Goal: Transaction & Acquisition: Purchase product/service

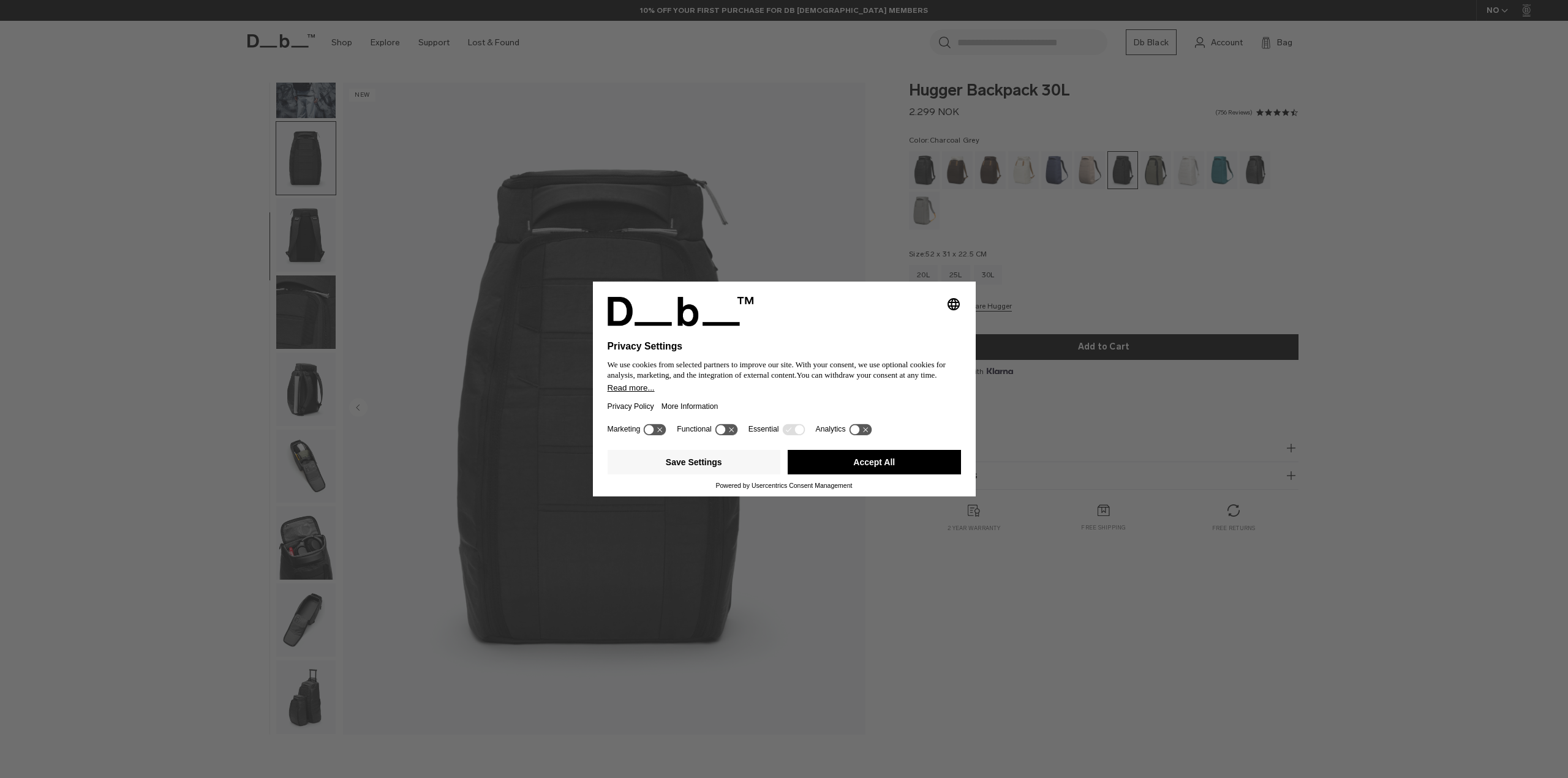
click at [900, 466] on button "Accept All" at bounding box center [874, 461] width 173 height 24
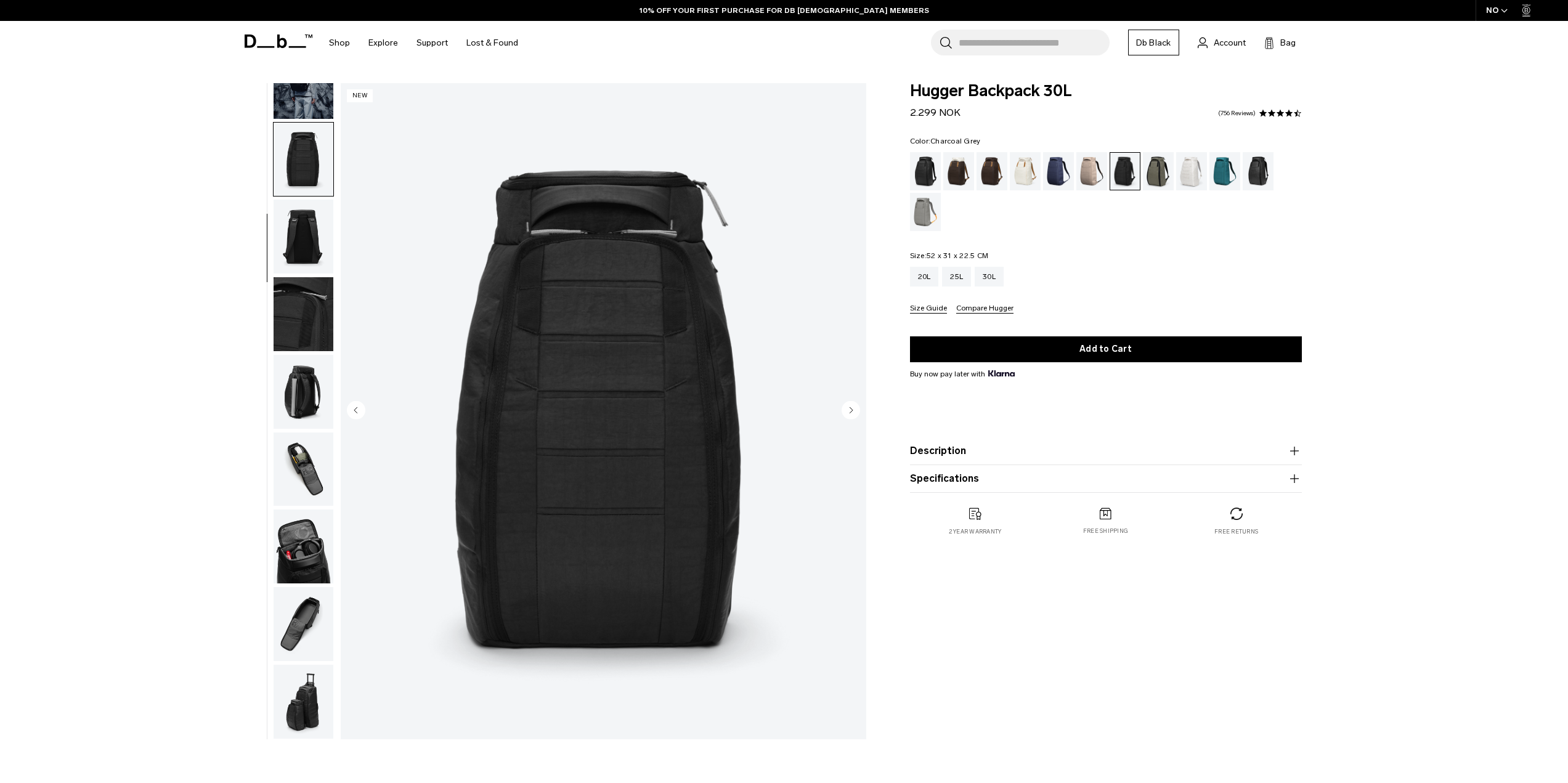
click at [309, 317] on img "button" at bounding box center [303, 314] width 60 height 74
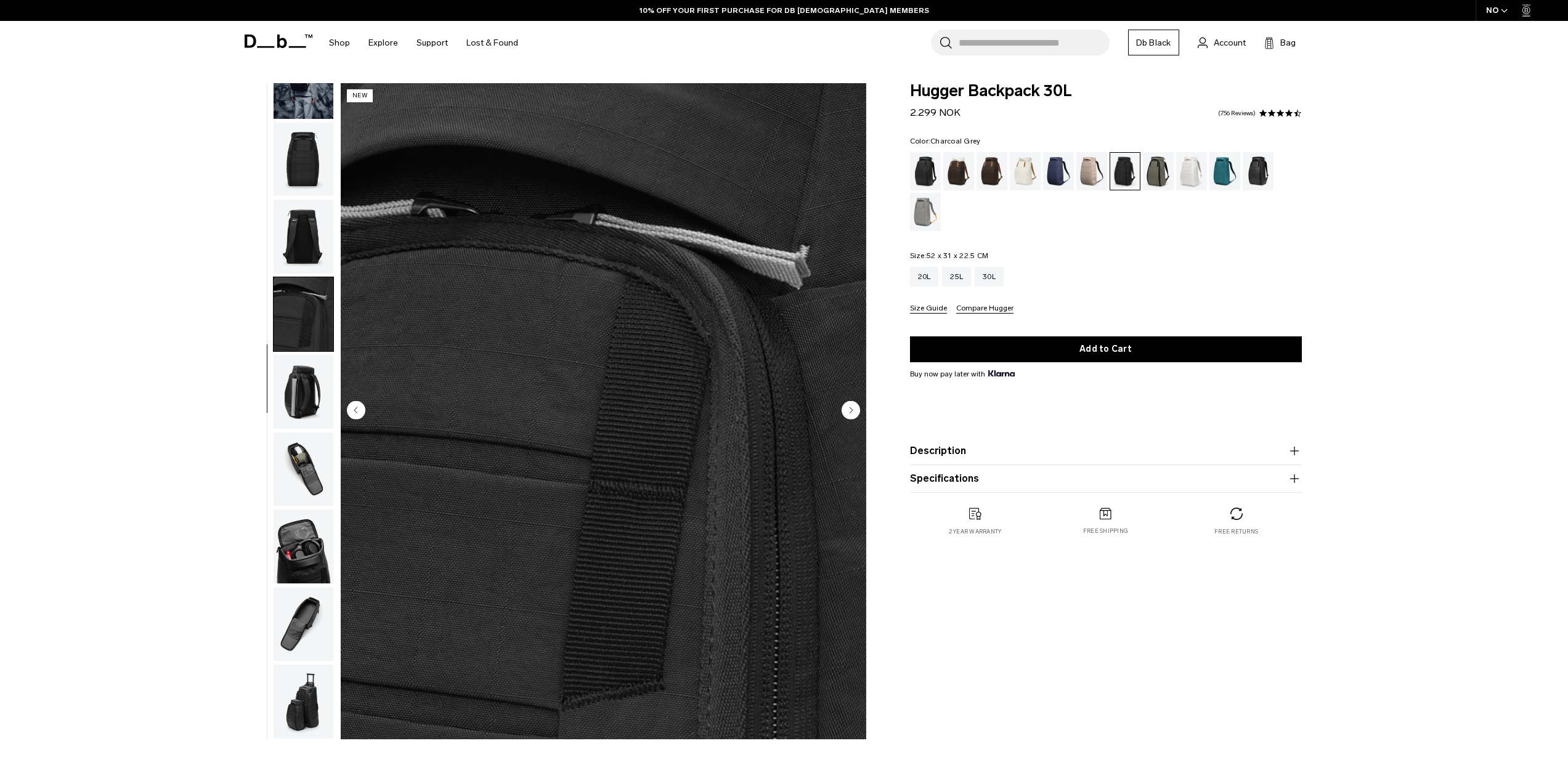
click at [309, 230] on img "button" at bounding box center [303, 236] width 60 height 74
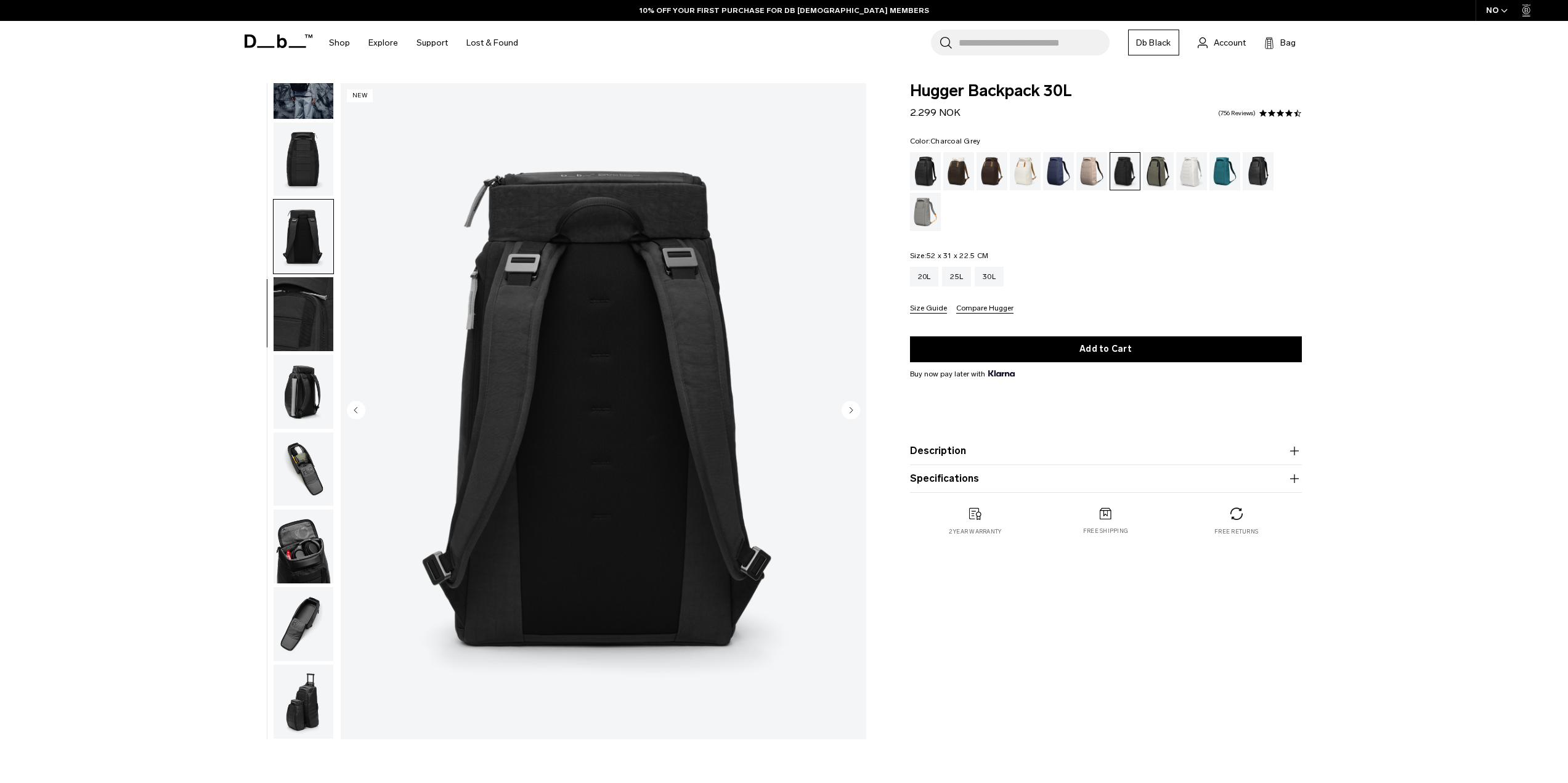
click at [299, 395] on img "button" at bounding box center [303, 392] width 60 height 74
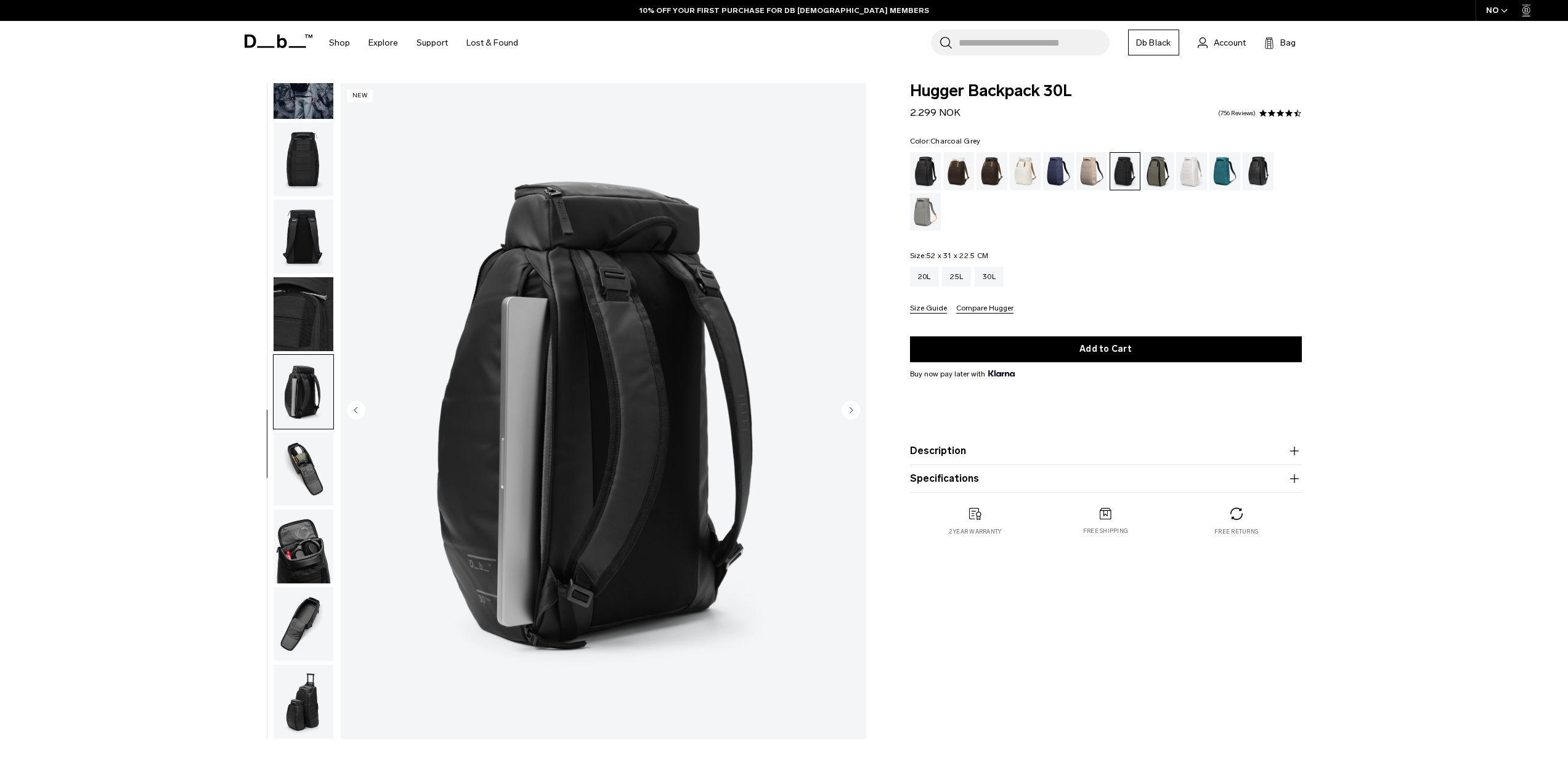
click at [299, 476] on img "button" at bounding box center [303, 469] width 60 height 74
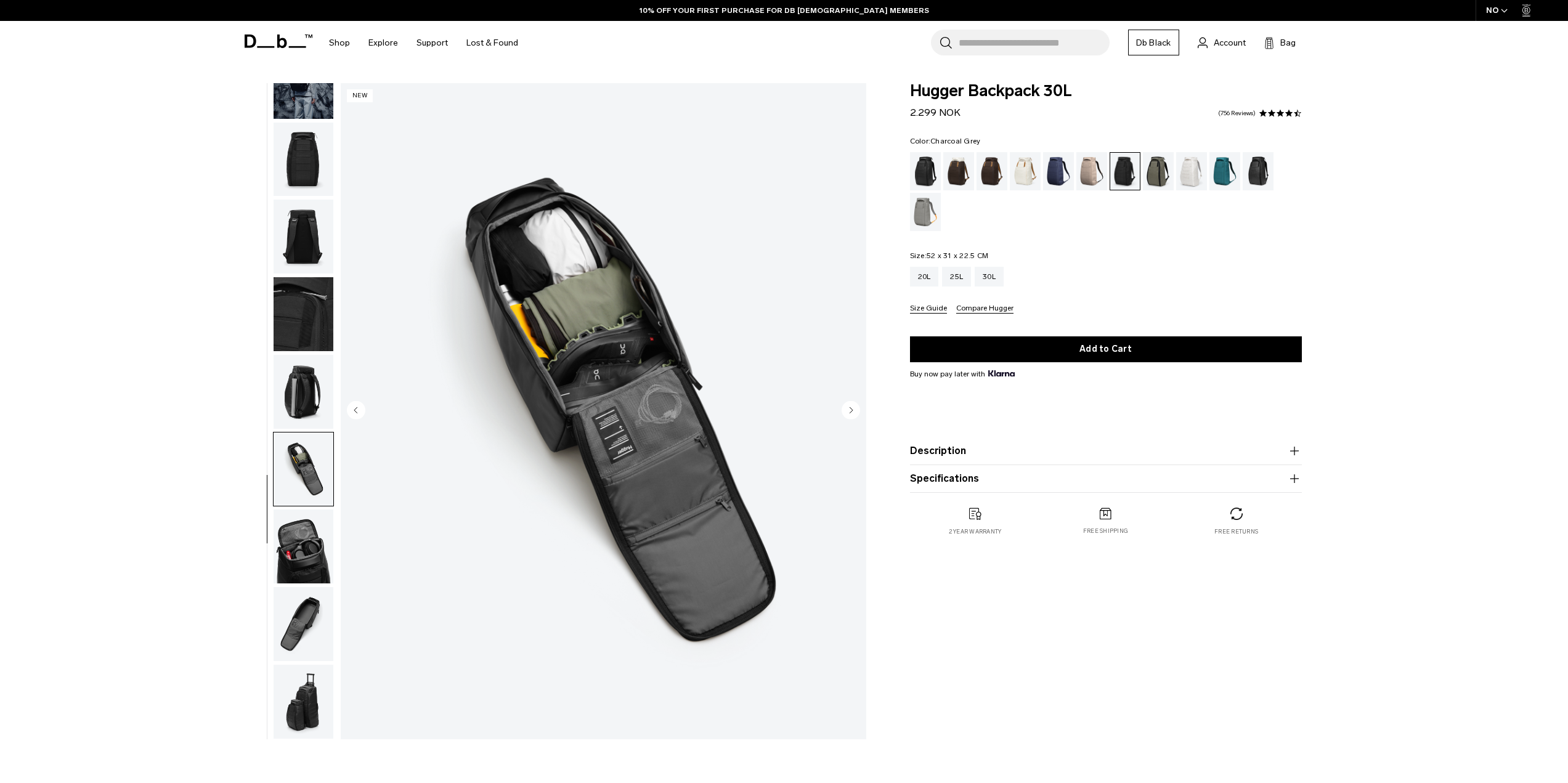
click at [306, 548] on img "button" at bounding box center [303, 546] width 60 height 74
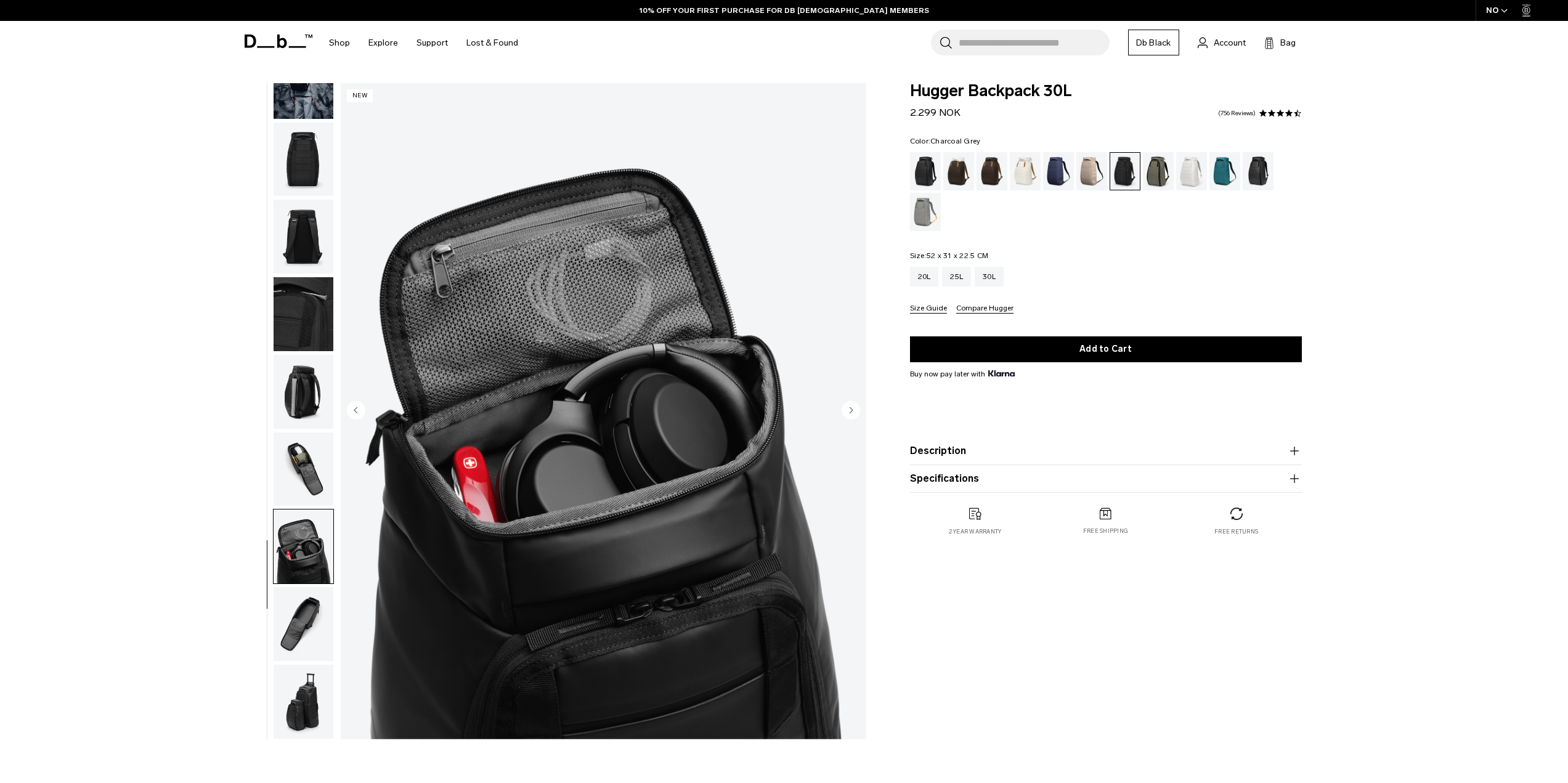
click at [319, 469] on img "button" at bounding box center [303, 469] width 60 height 74
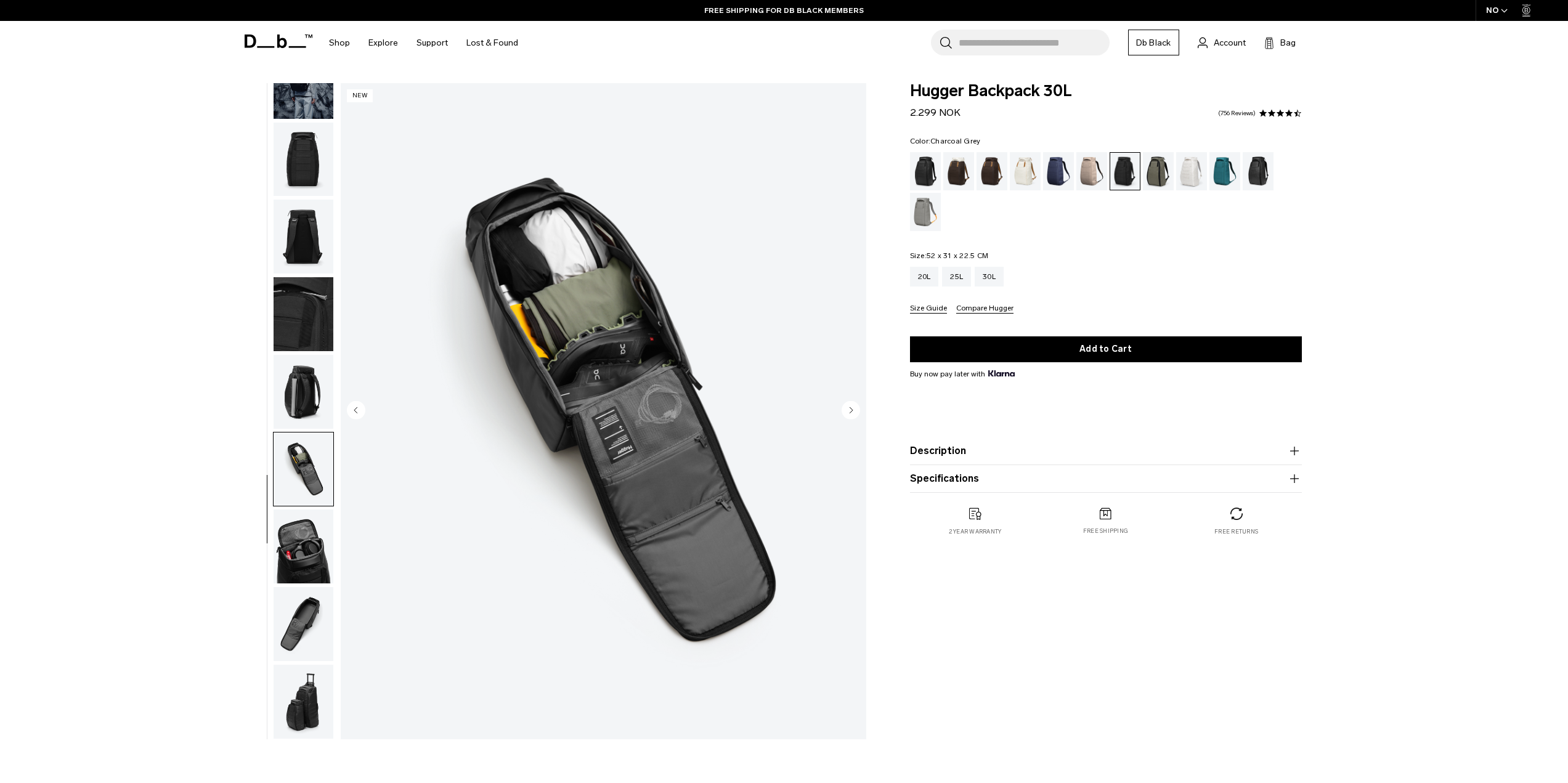
click at [311, 549] on img "button" at bounding box center [303, 546] width 60 height 74
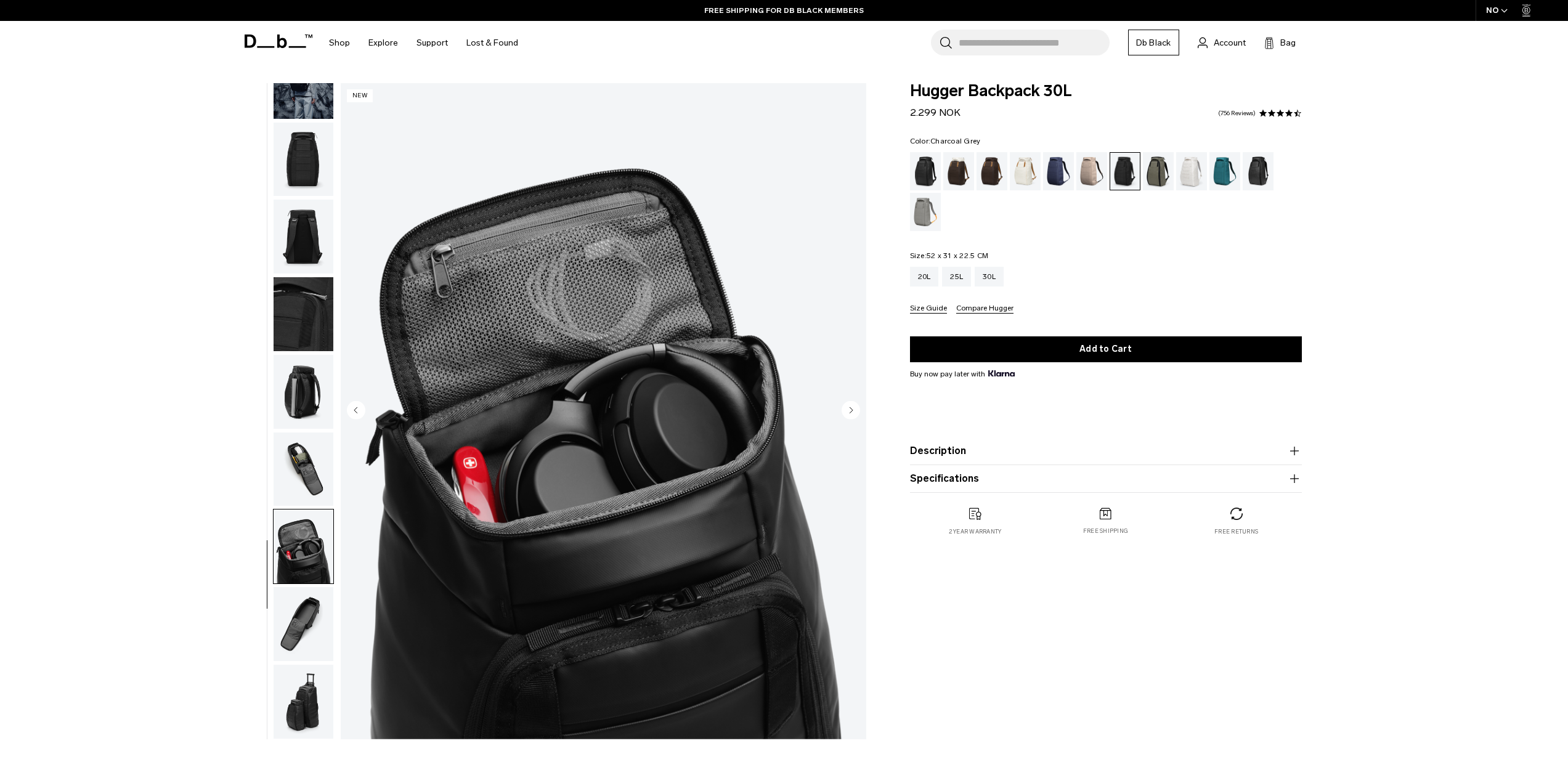
click at [304, 625] on img "button" at bounding box center [303, 624] width 60 height 74
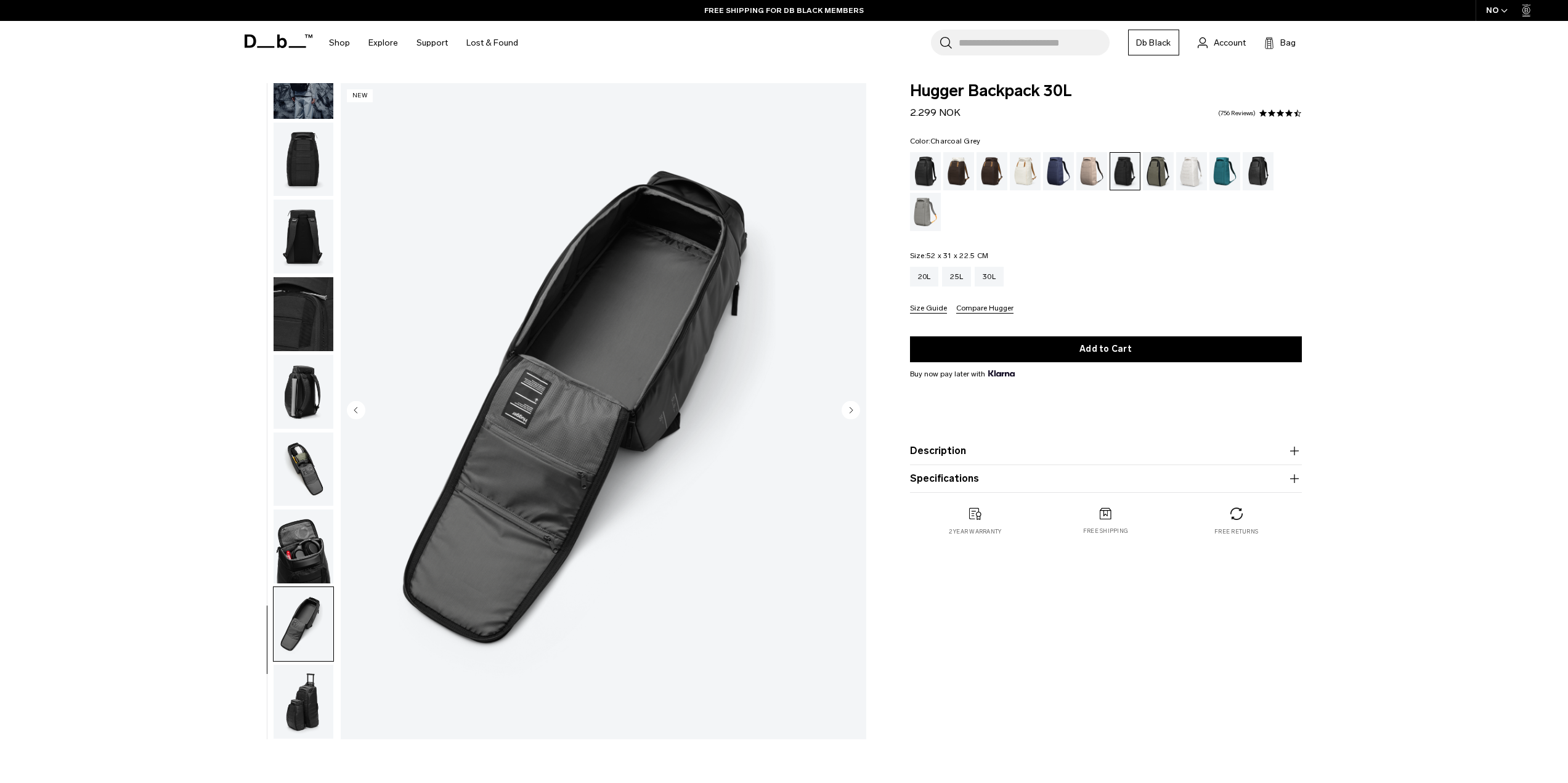
click at [295, 713] on img "button" at bounding box center [303, 701] width 60 height 74
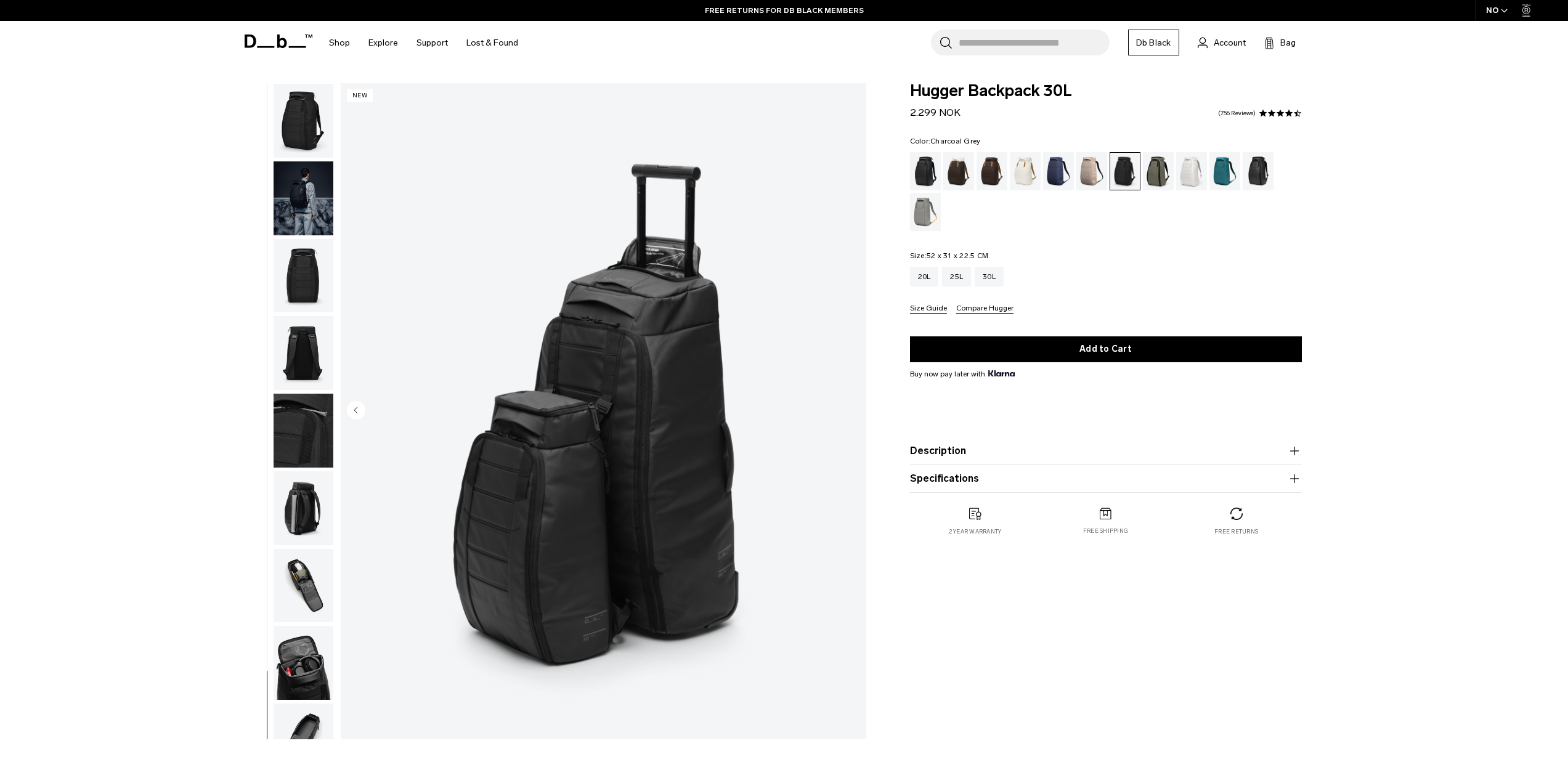
click at [302, 132] on img "button" at bounding box center [303, 120] width 60 height 74
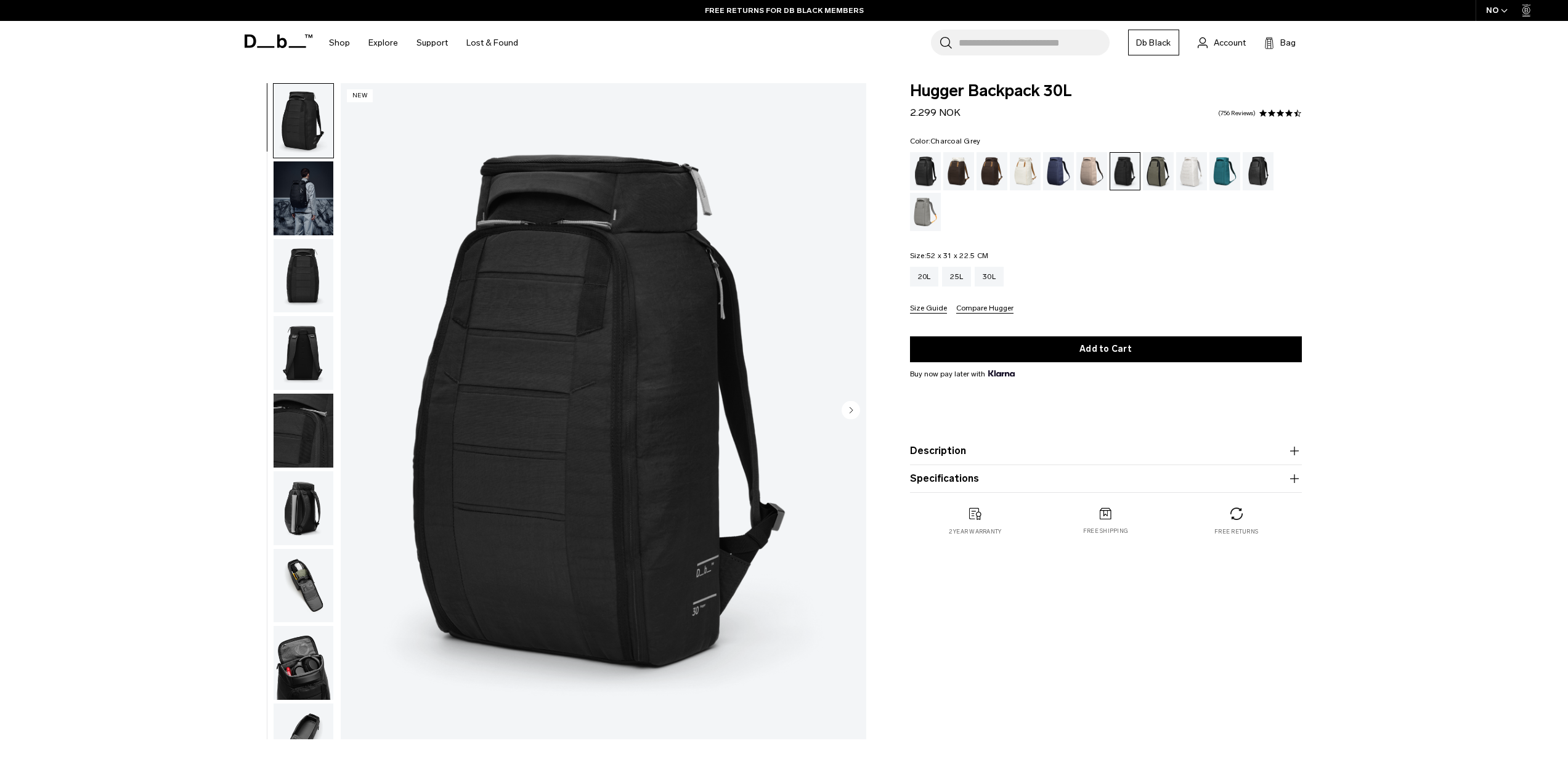
click at [315, 204] on img "button" at bounding box center [303, 198] width 60 height 74
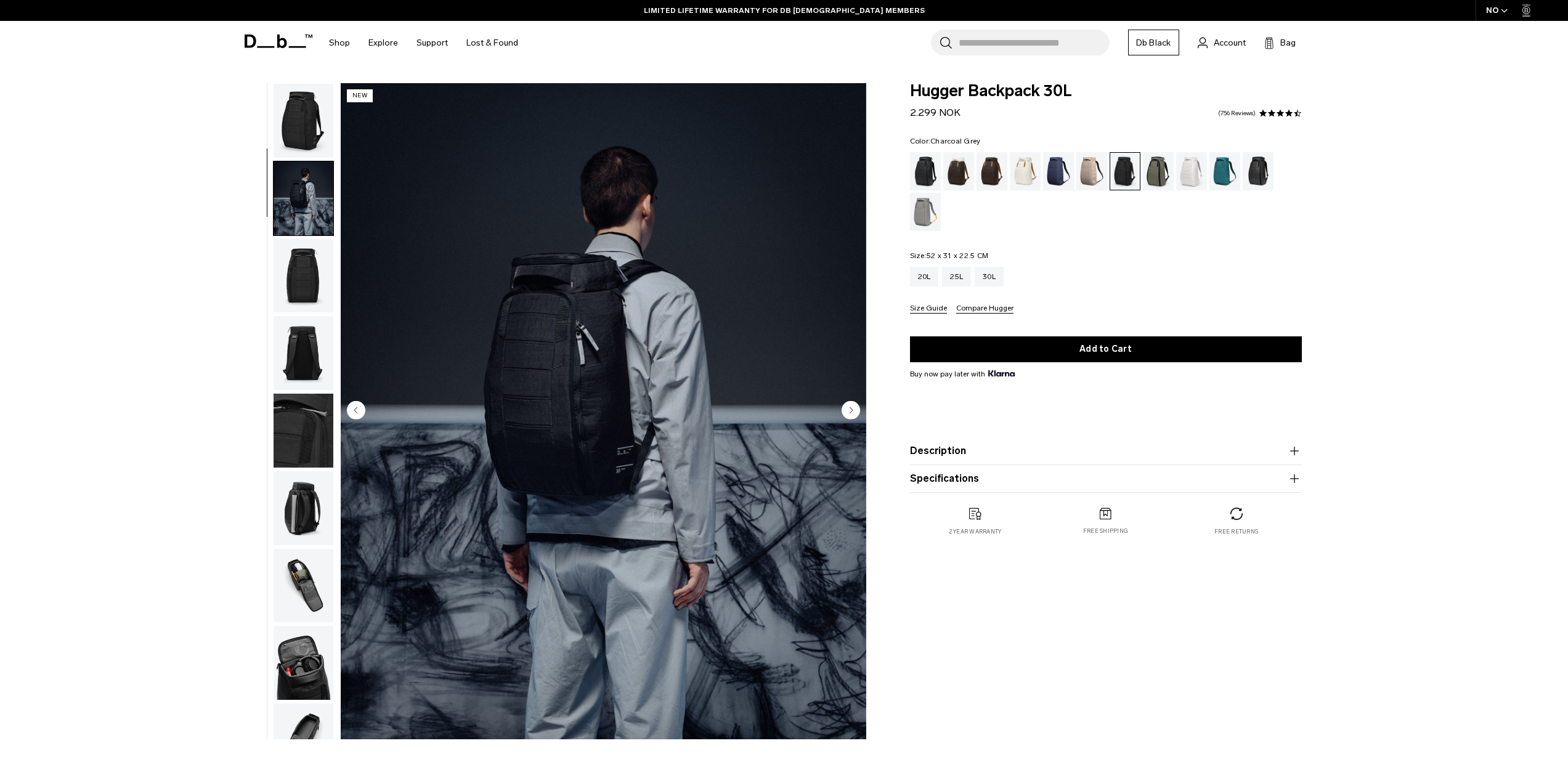
click at [297, 161] on img "button" at bounding box center [303, 198] width 60 height 74
click at [289, 128] on img "button" at bounding box center [303, 120] width 60 height 74
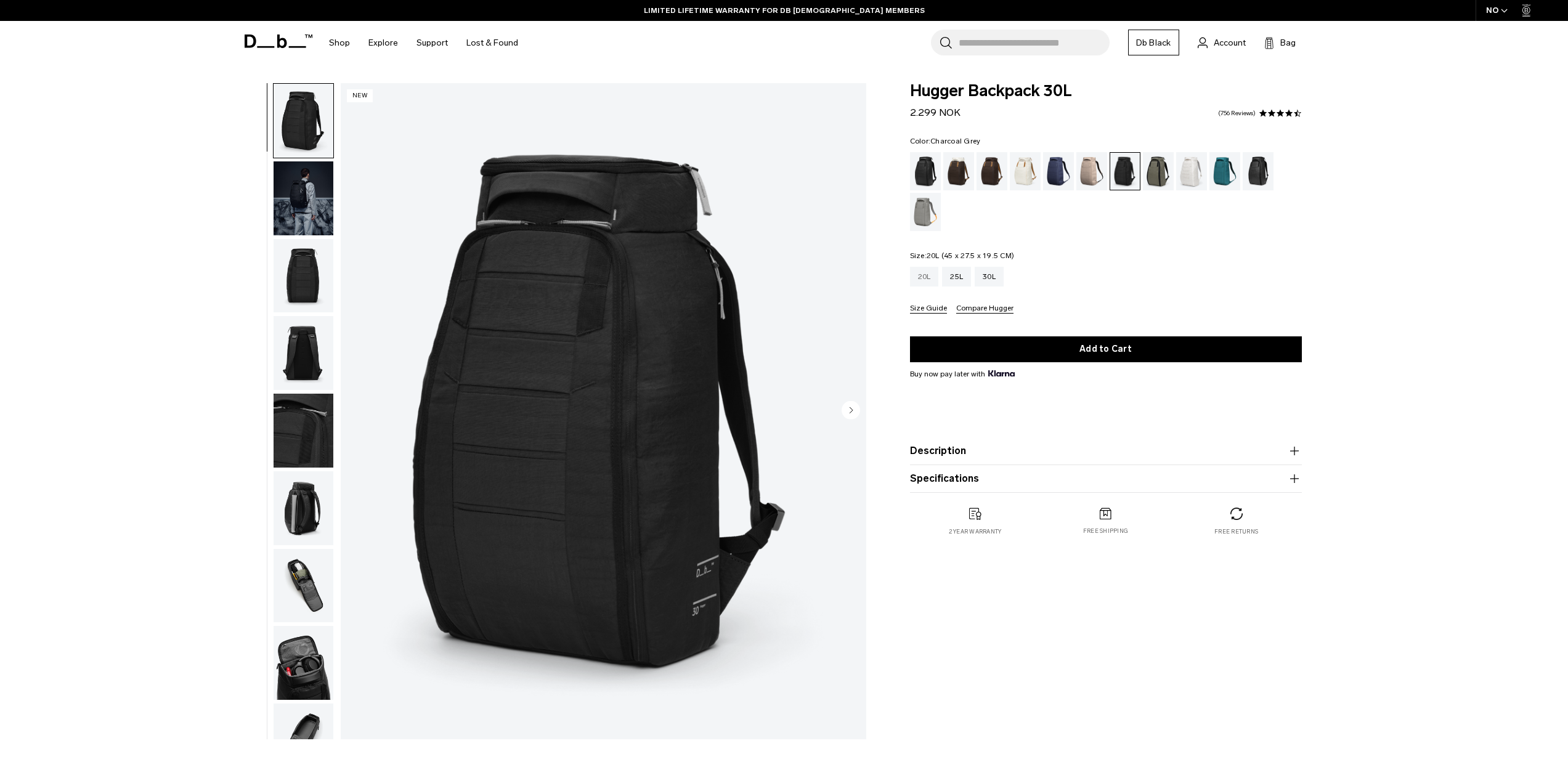
click at [921, 281] on div "20L" at bounding box center [924, 276] width 29 height 20
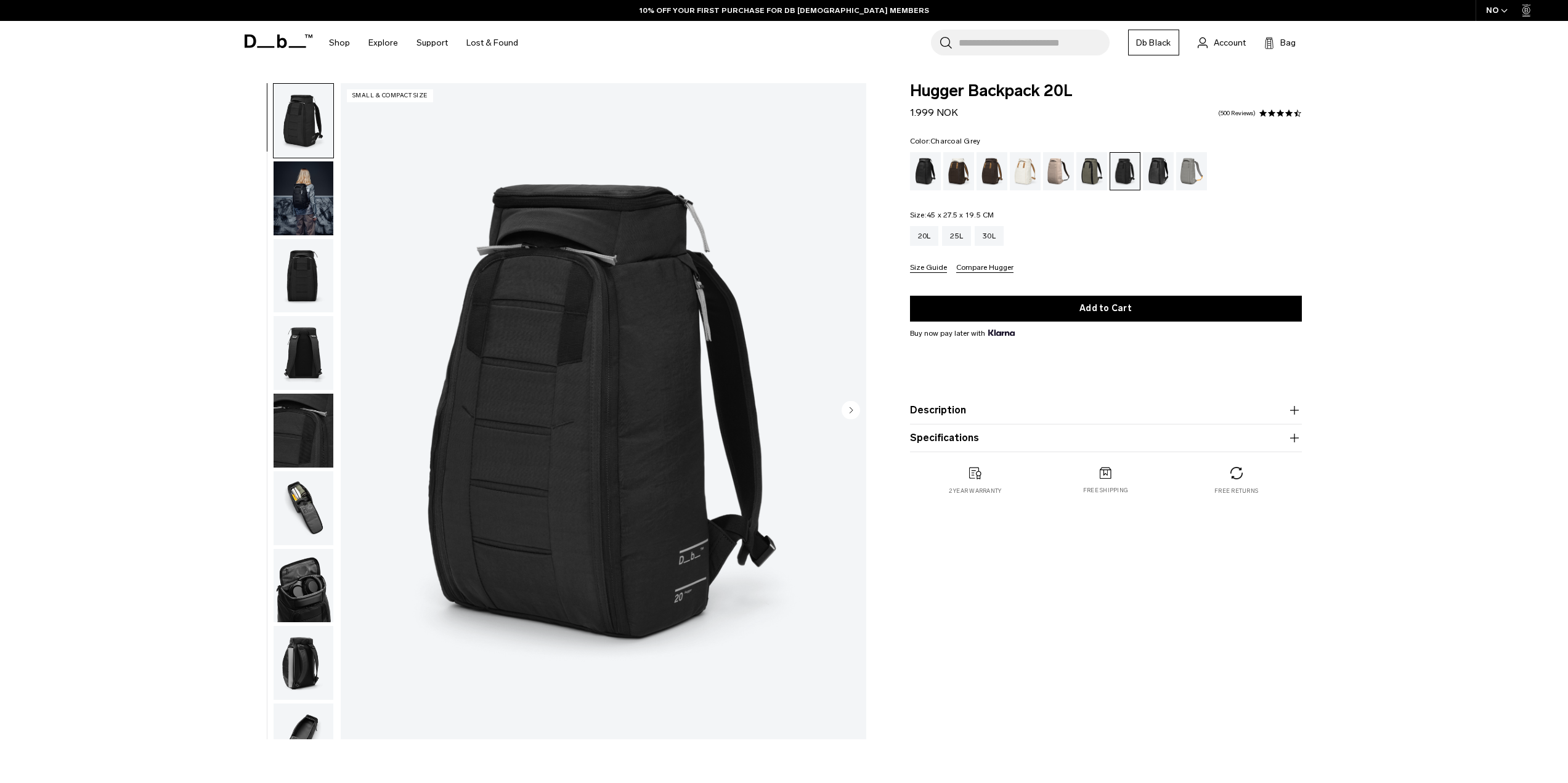
select select
select select "**********"
click at [1299, 730] on div "Hugger Backpack 20L 1.999 NOK 4.6 star rating 500 Reviews Color: Charcoal Grey …" at bounding box center [1107, 414] width 466 height 662
click at [291, 126] on img "button" at bounding box center [303, 120] width 60 height 74
click at [990, 240] on div "30L" at bounding box center [989, 236] width 29 height 20
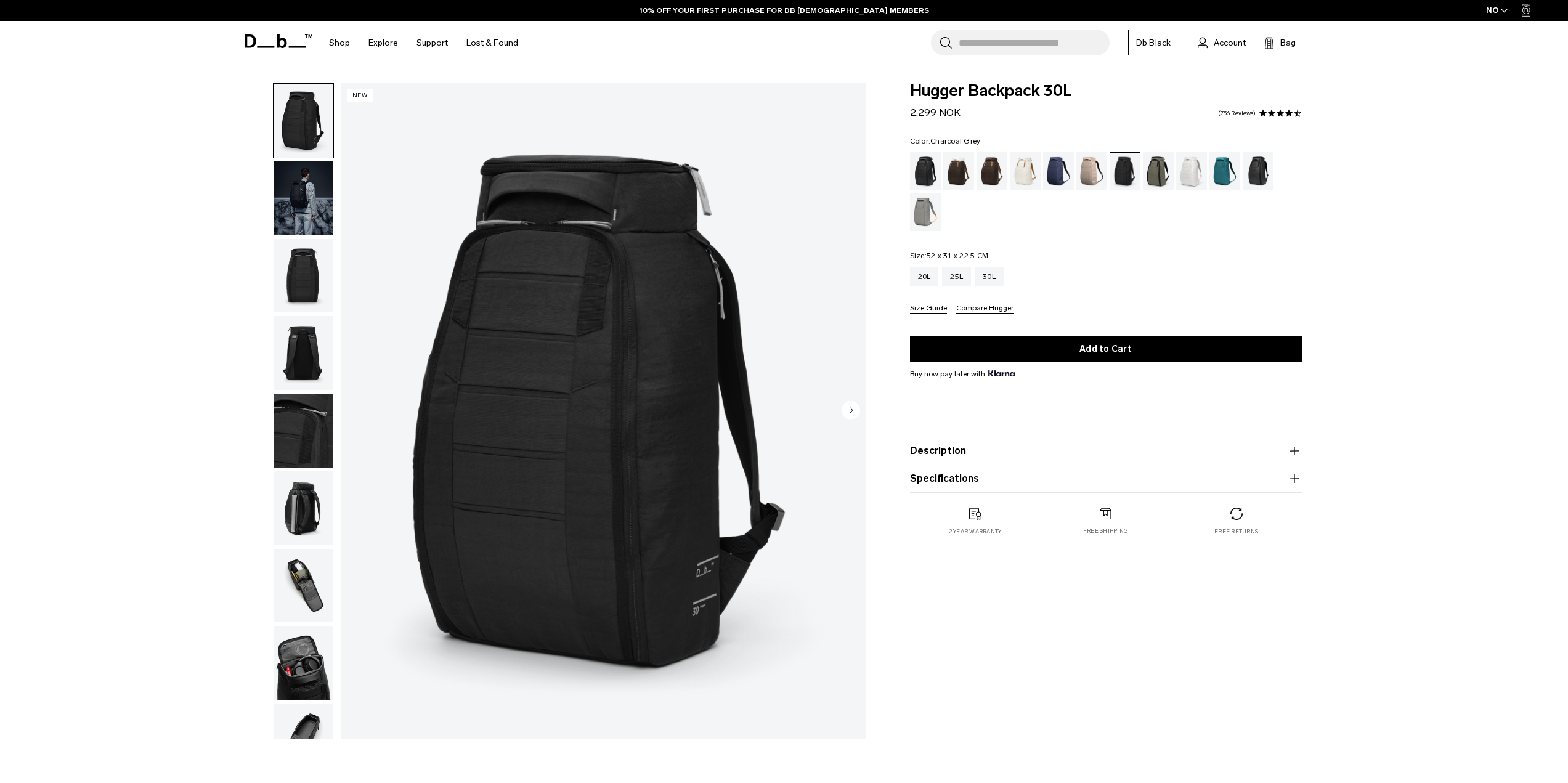
click at [274, 291] on img "button" at bounding box center [303, 275] width 60 height 74
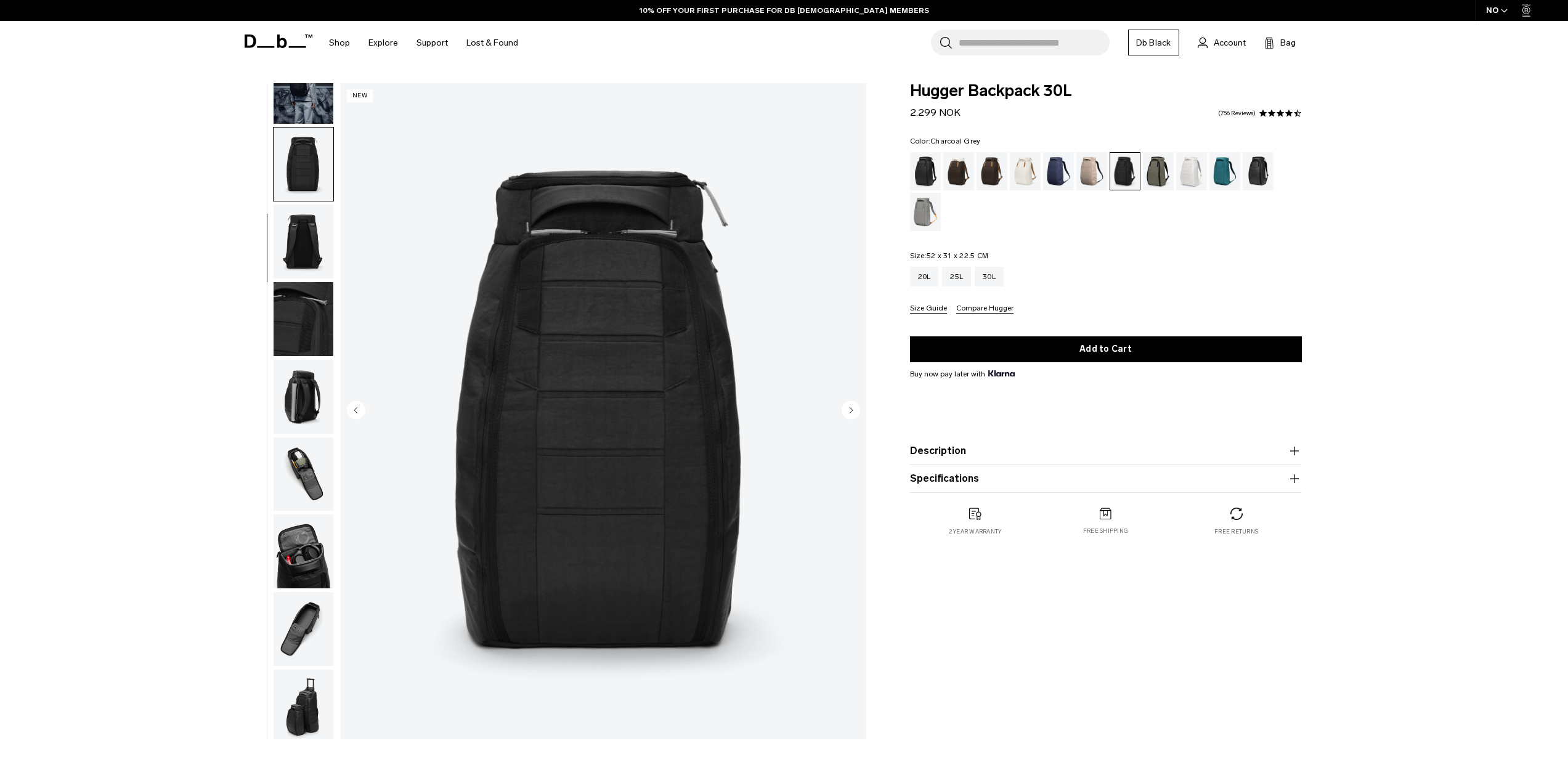
scroll to position [116, 0]
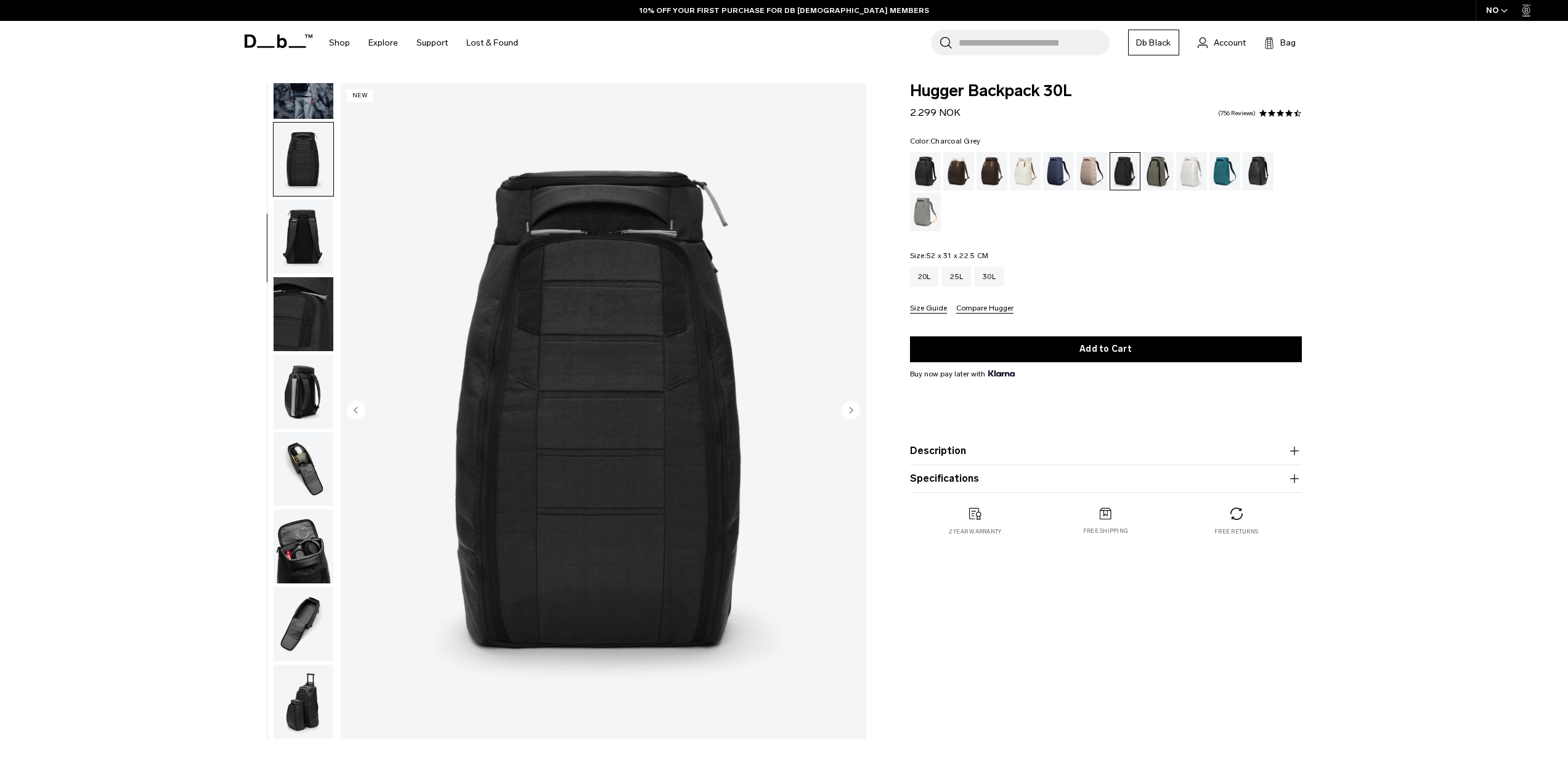
click at [313, 390] on img "button" at bounding box center [303, 392] width 60 height 74
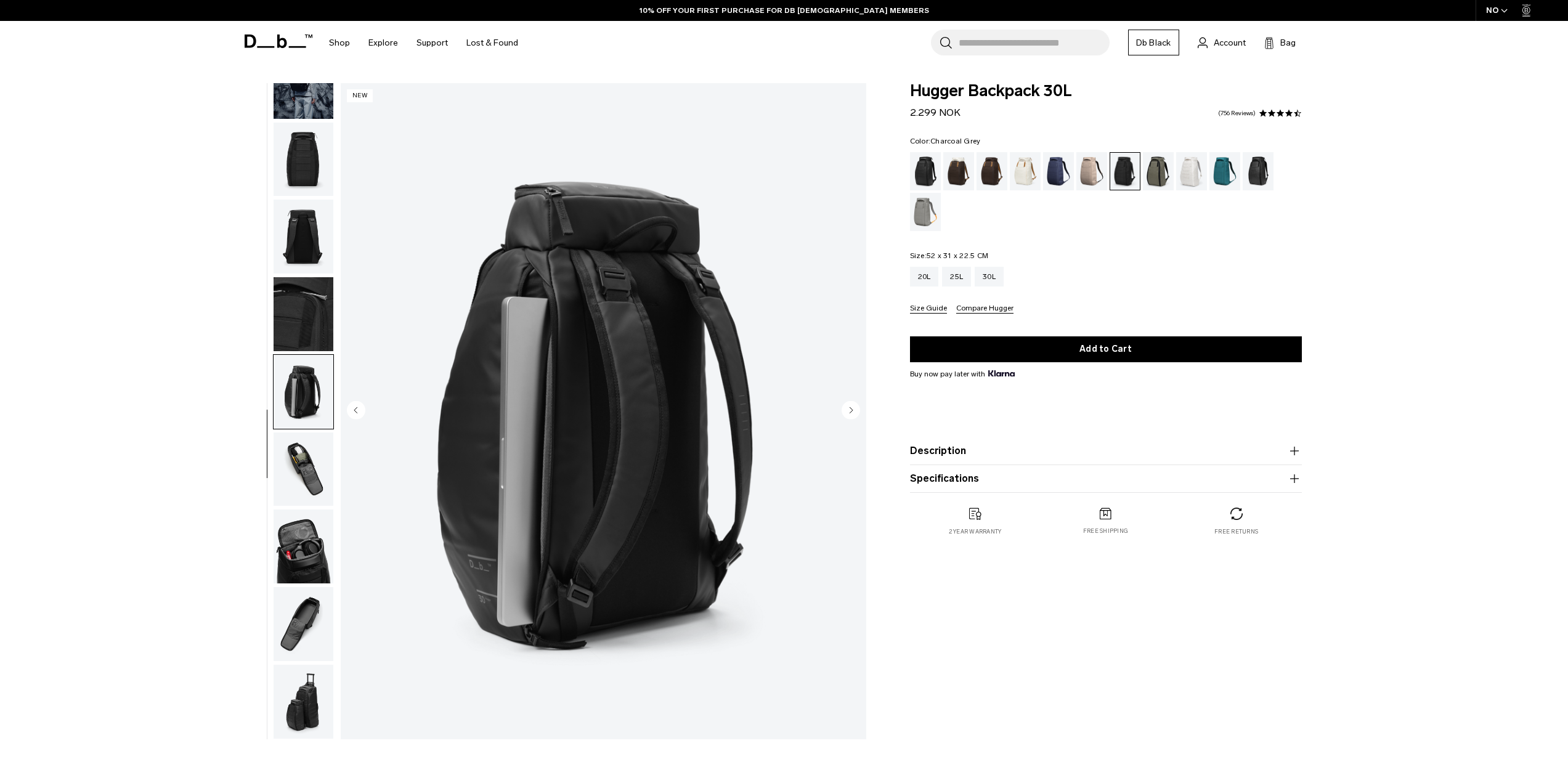
click at [309, 537] on img "button" at bounding box center [303, 546] width 60 height 74
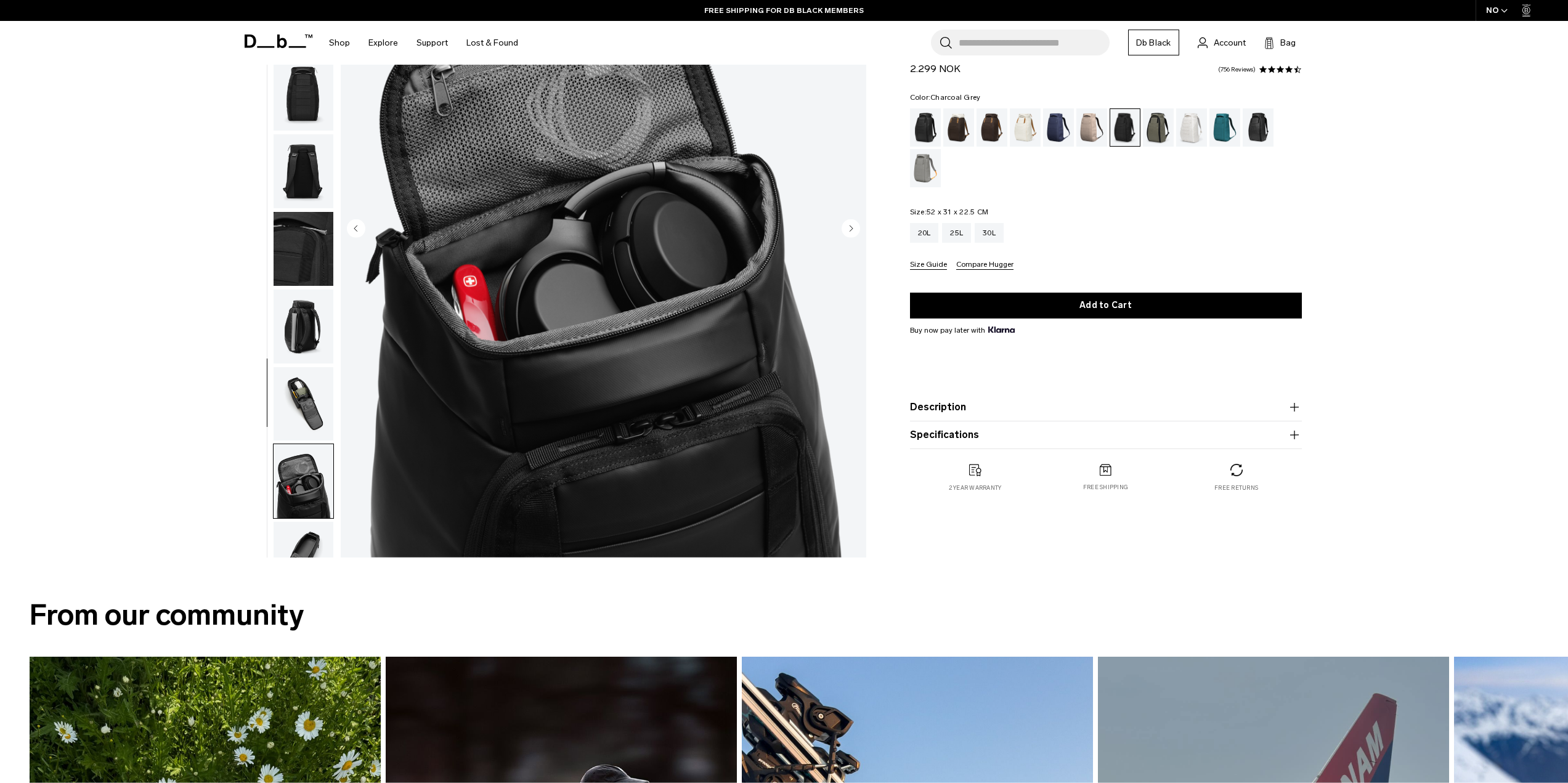
scroll to position [247, 0]
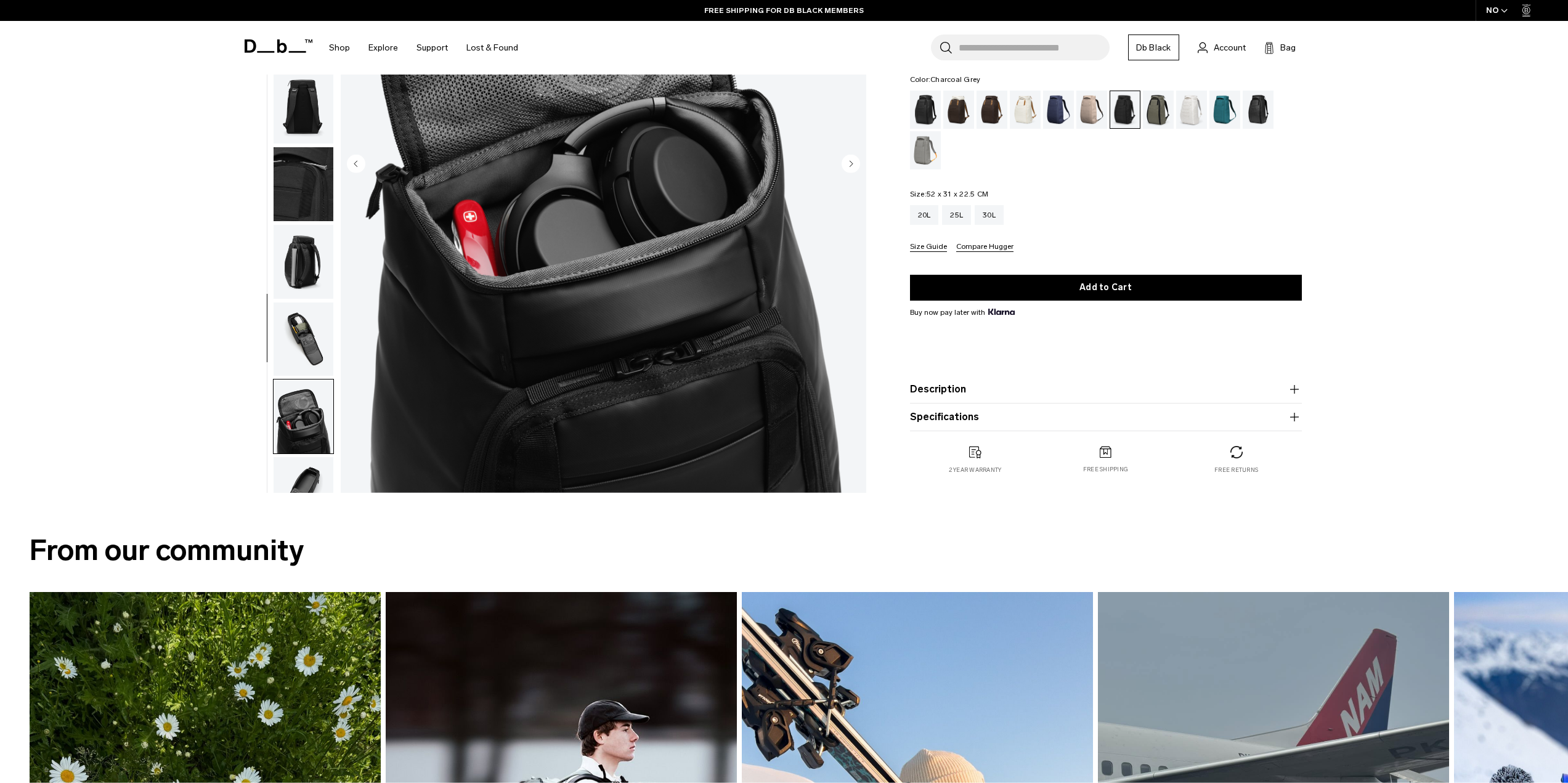
click at [281, 413] on img "button" at bounding box center [303, 416] width 60 height 74
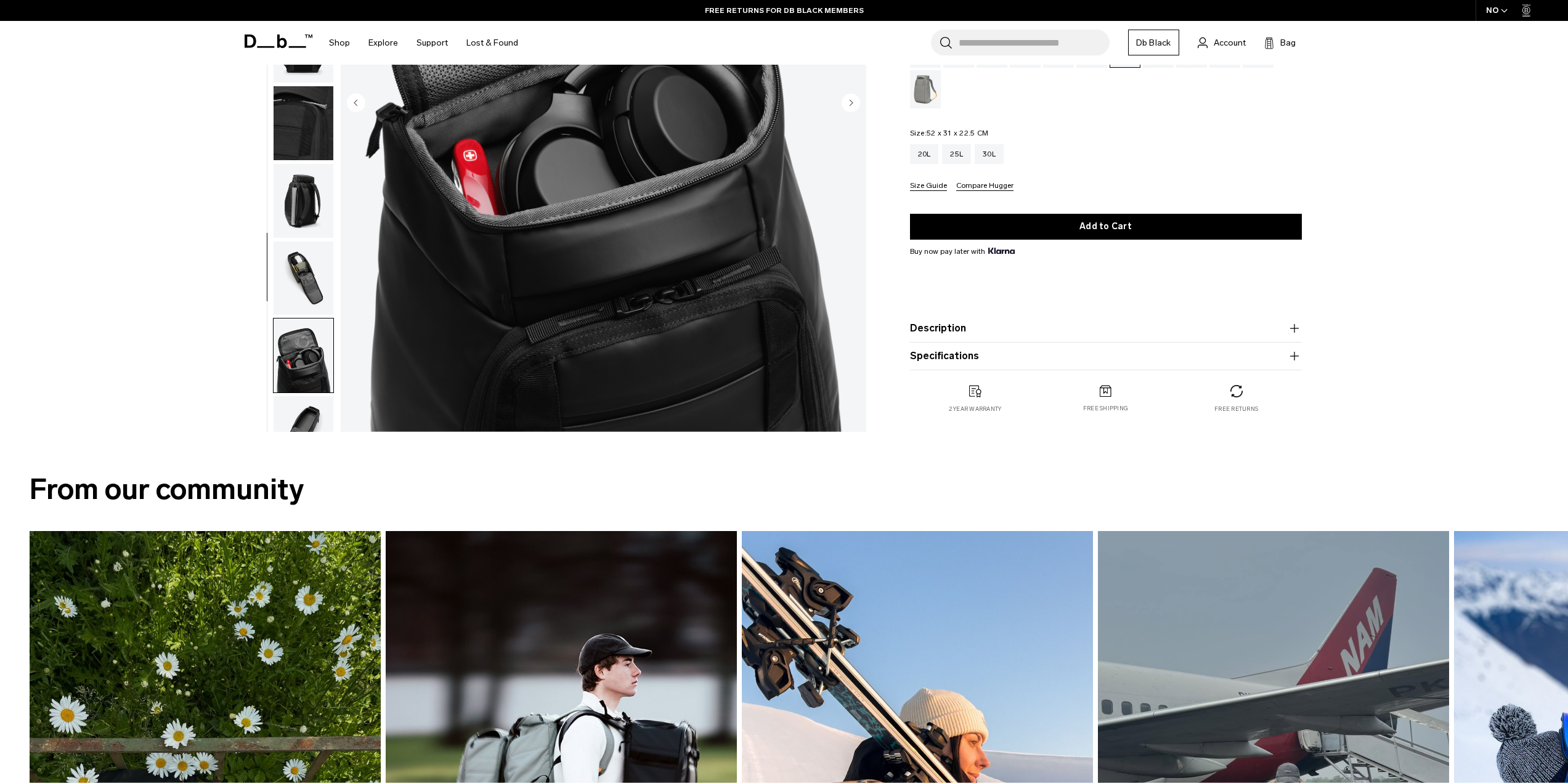
scroll to position [0, 0]
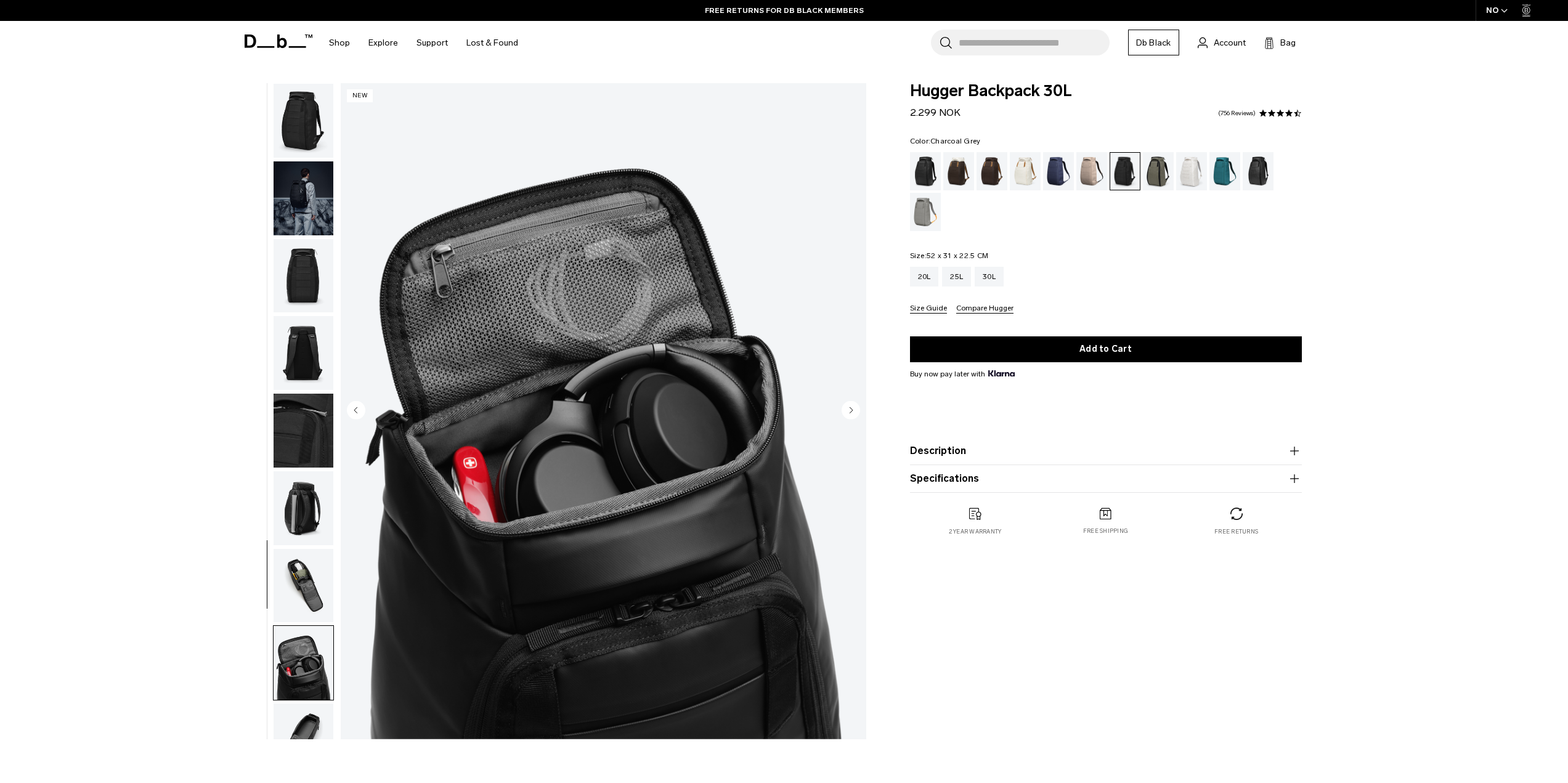
click at [295, 708] on img "button" at bounding box center [303, 740] width 60 height 74
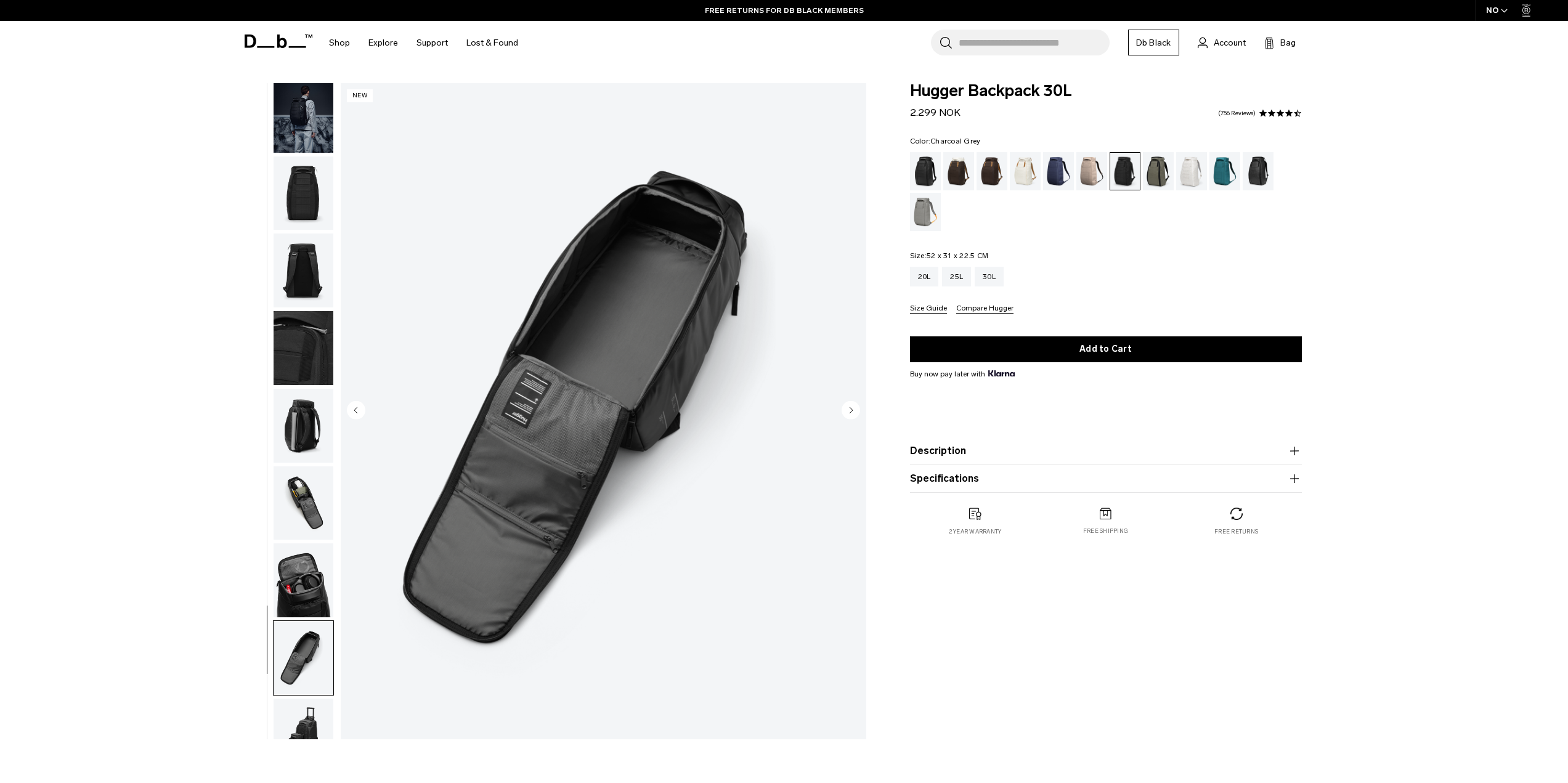
scroll to position [116, 0]
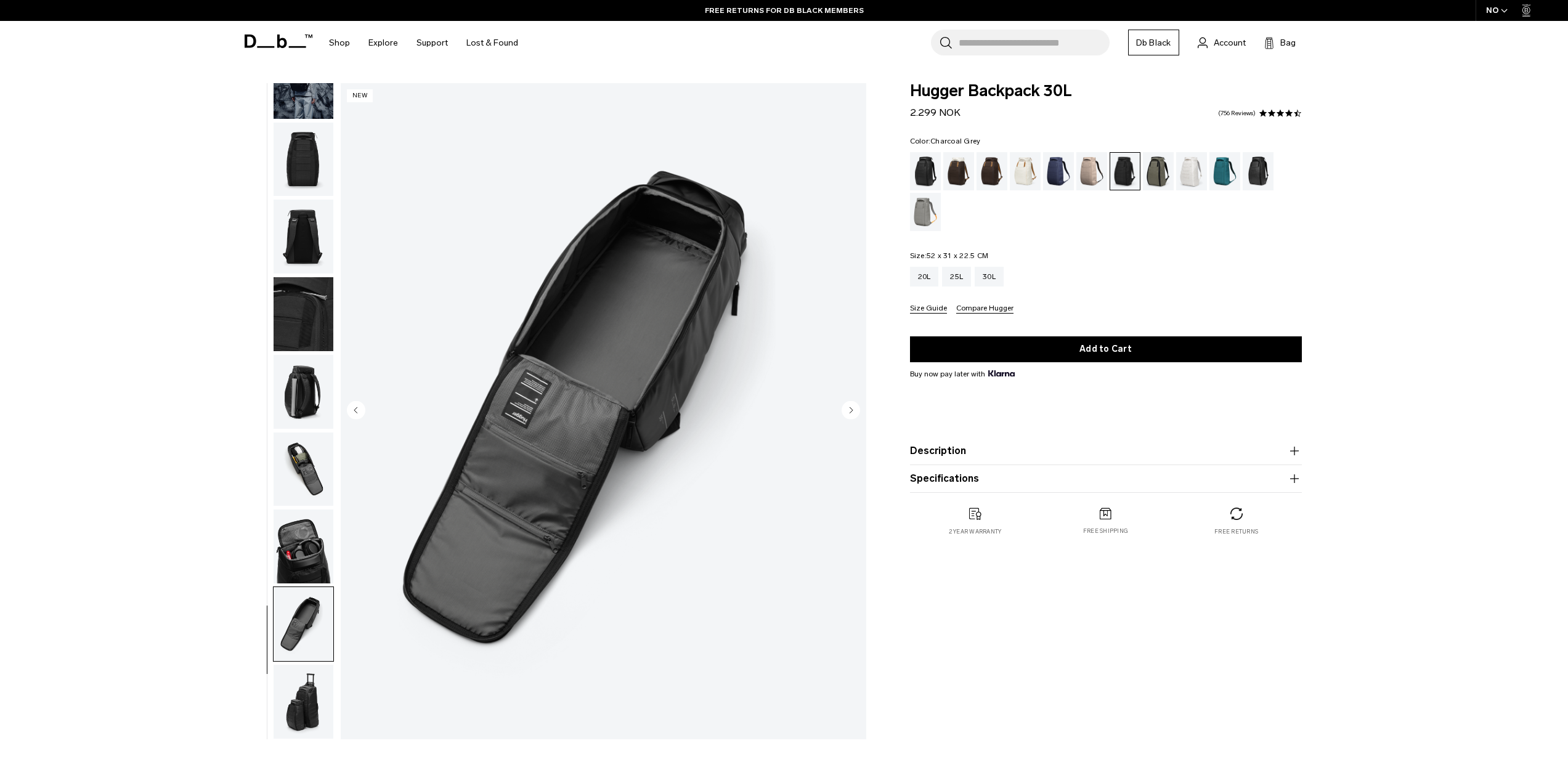
click at [300, 694] on img "button" at bounding box center [303, 701] width 60 height 74
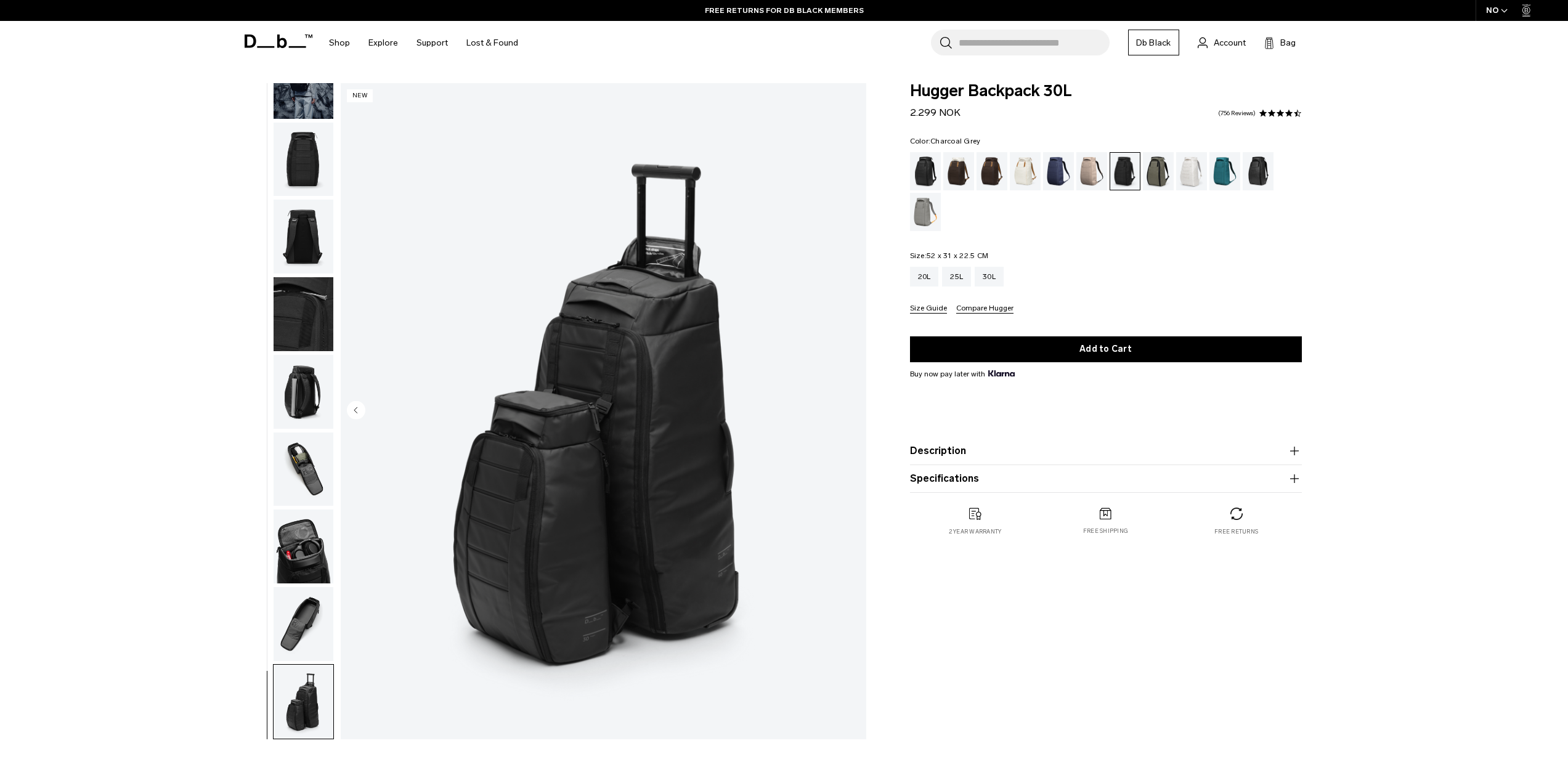
click at [306, 645] on img "button" at bounding box center [303, 624] width 60 height 74
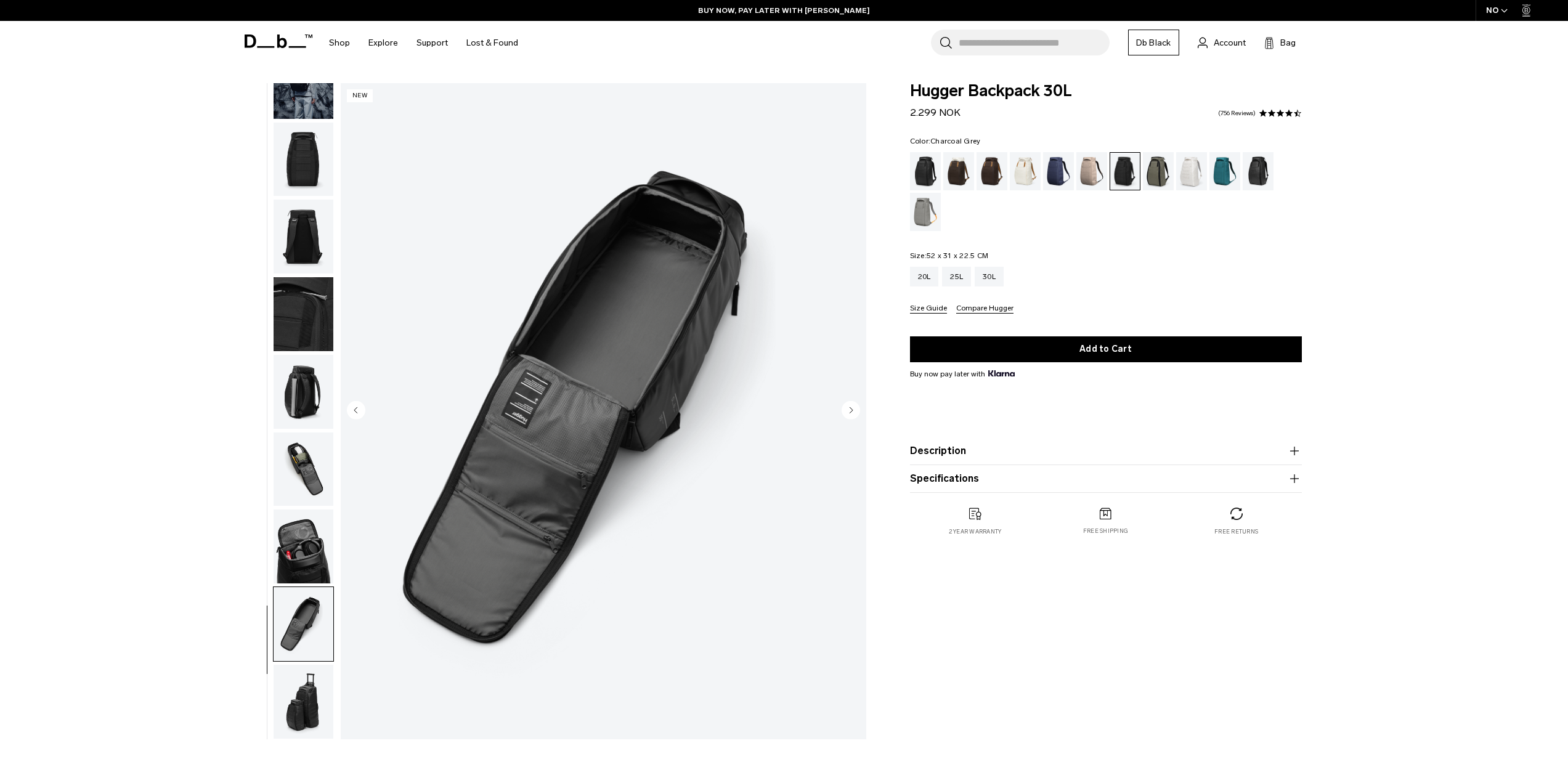
click at [321, 541] on img "button" at bounding box center [303, 546] width 60 height 74
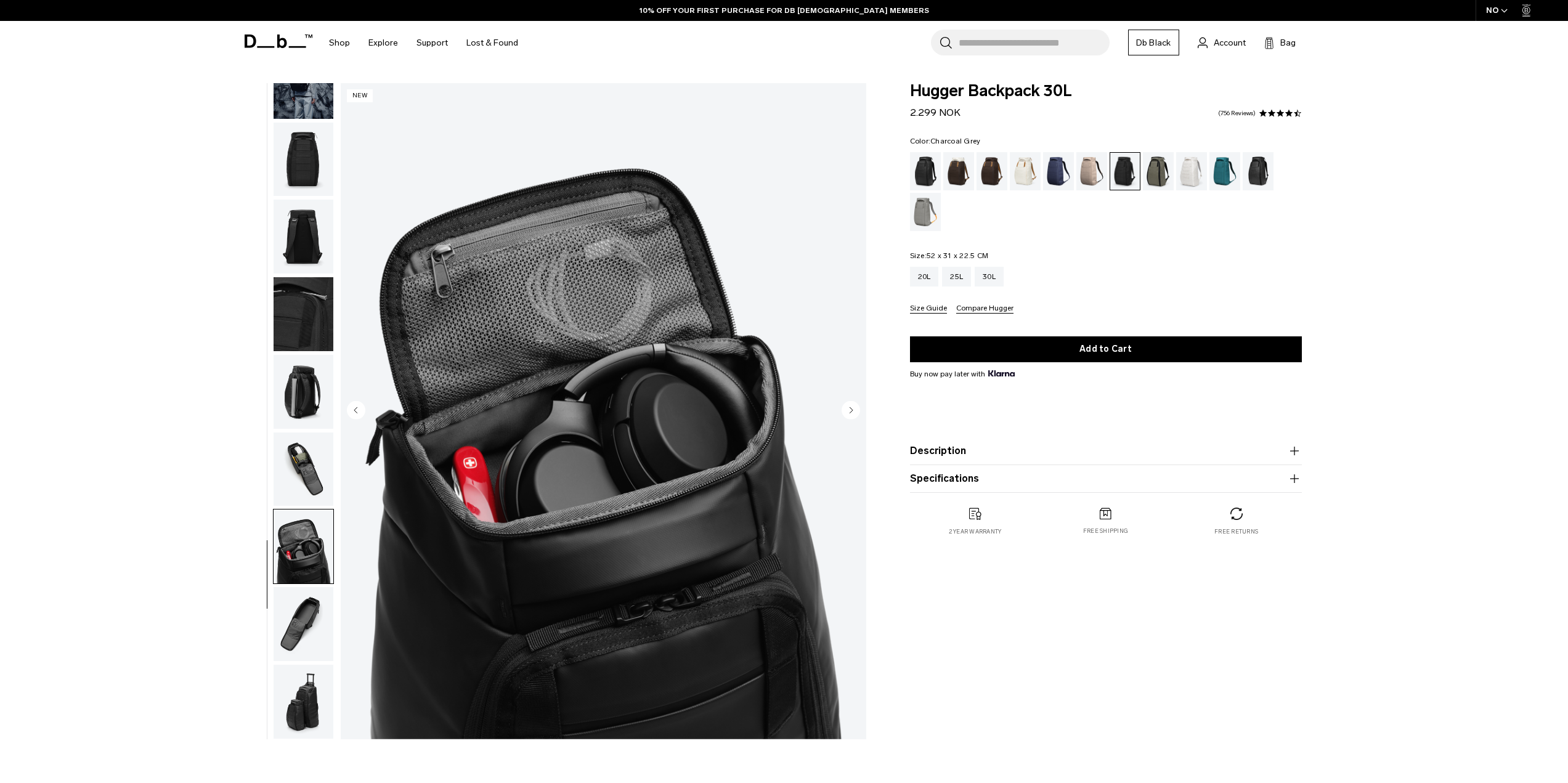
click at [320, 471] on img "button" at bounding box center [303, 469] width 60 height 74
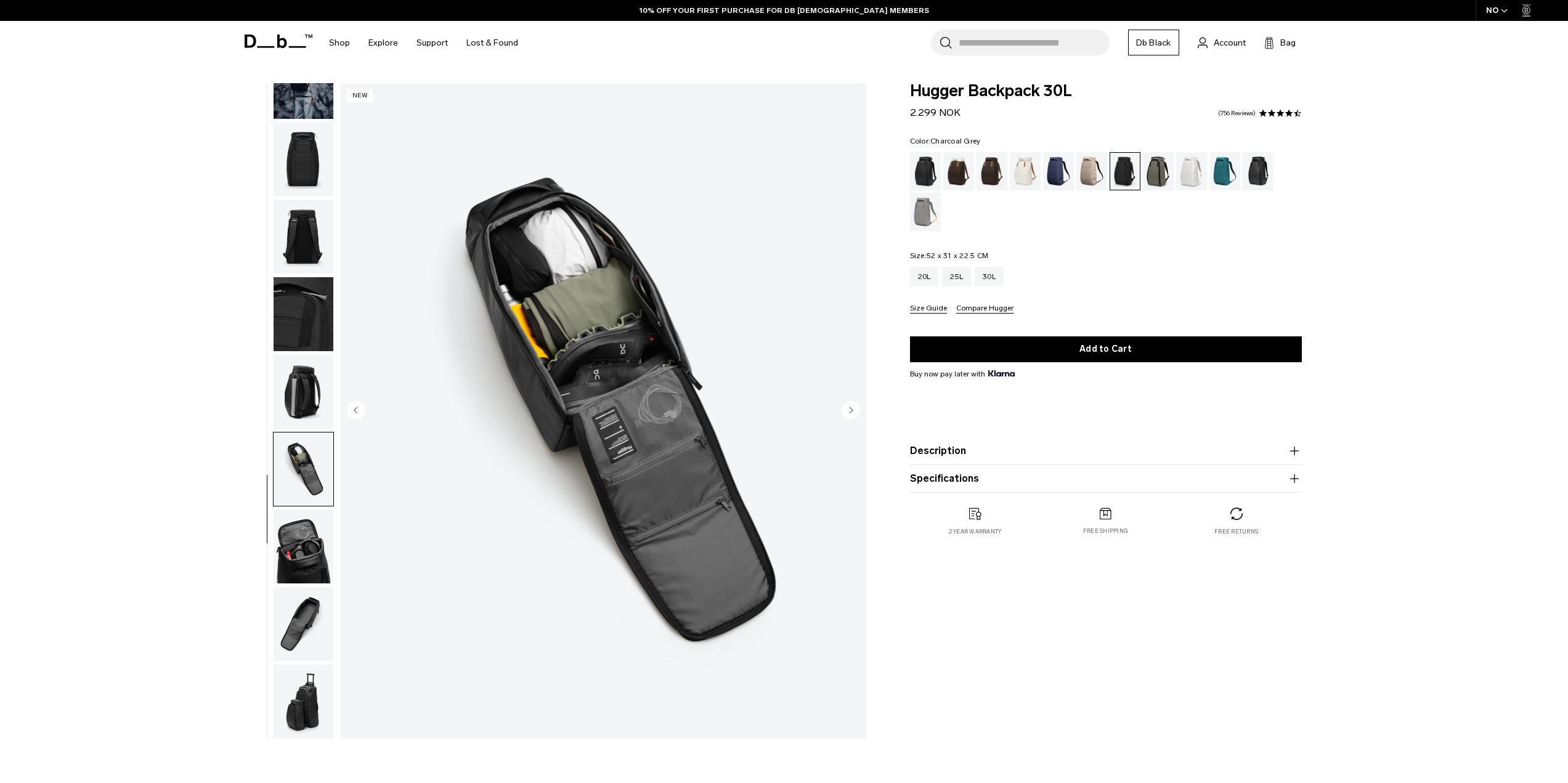
click at [311, 314] on img "button" at bounding box center [303, 314] width 60 height 74
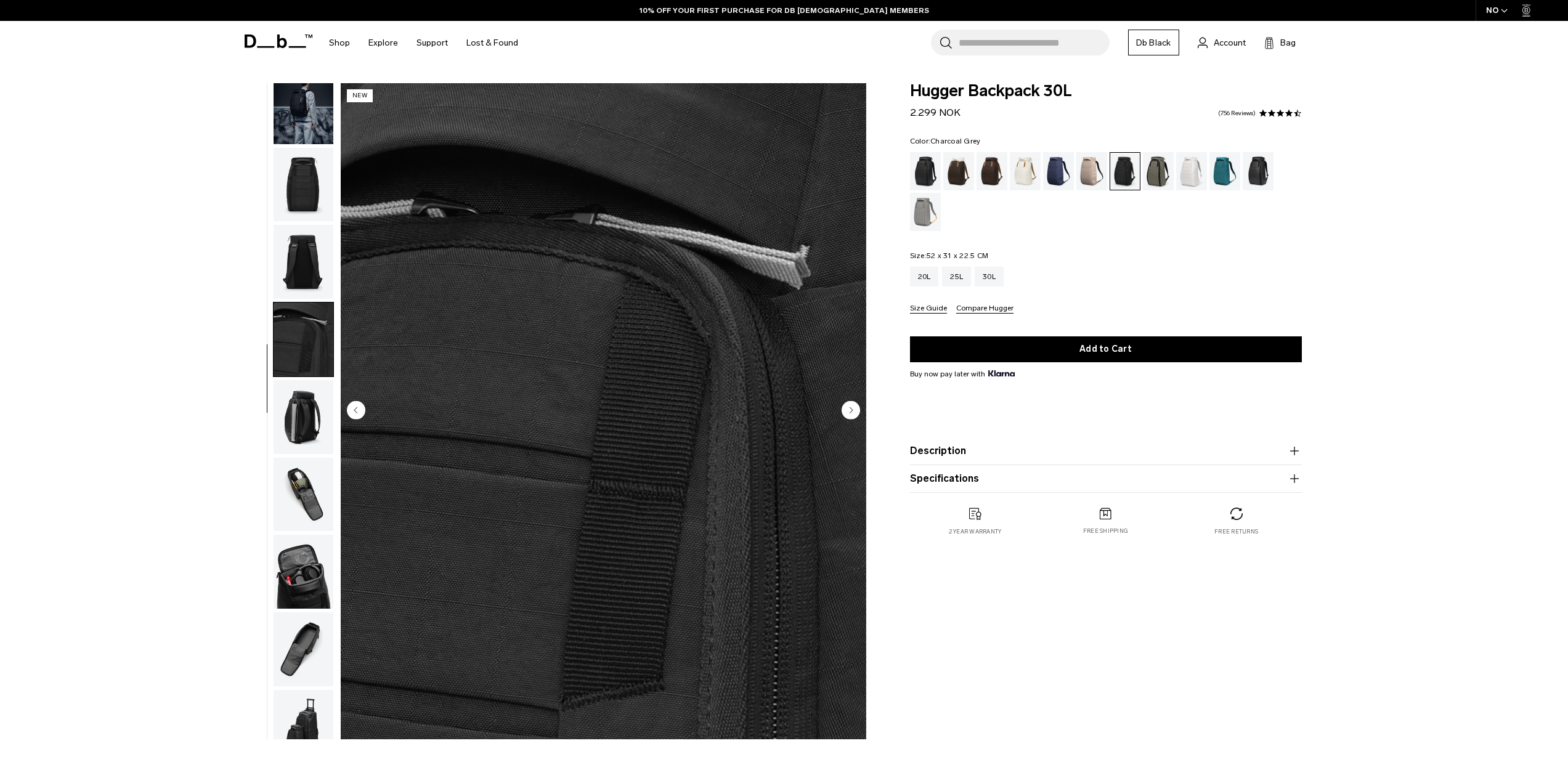
scroll to position [0, 0]
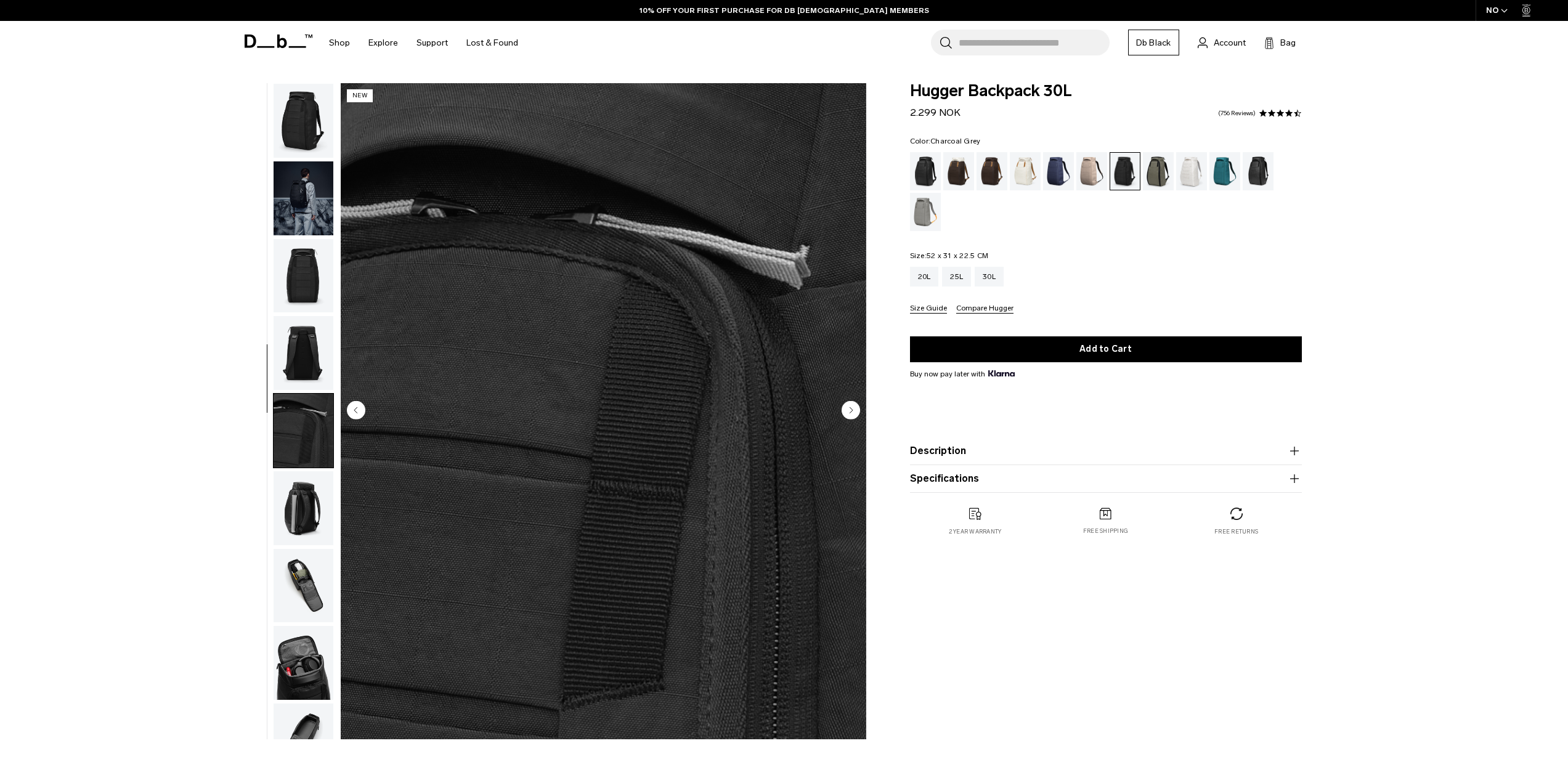
click at [318, 275] on img "button" at bounding box center [303, 275] width 60 height 74
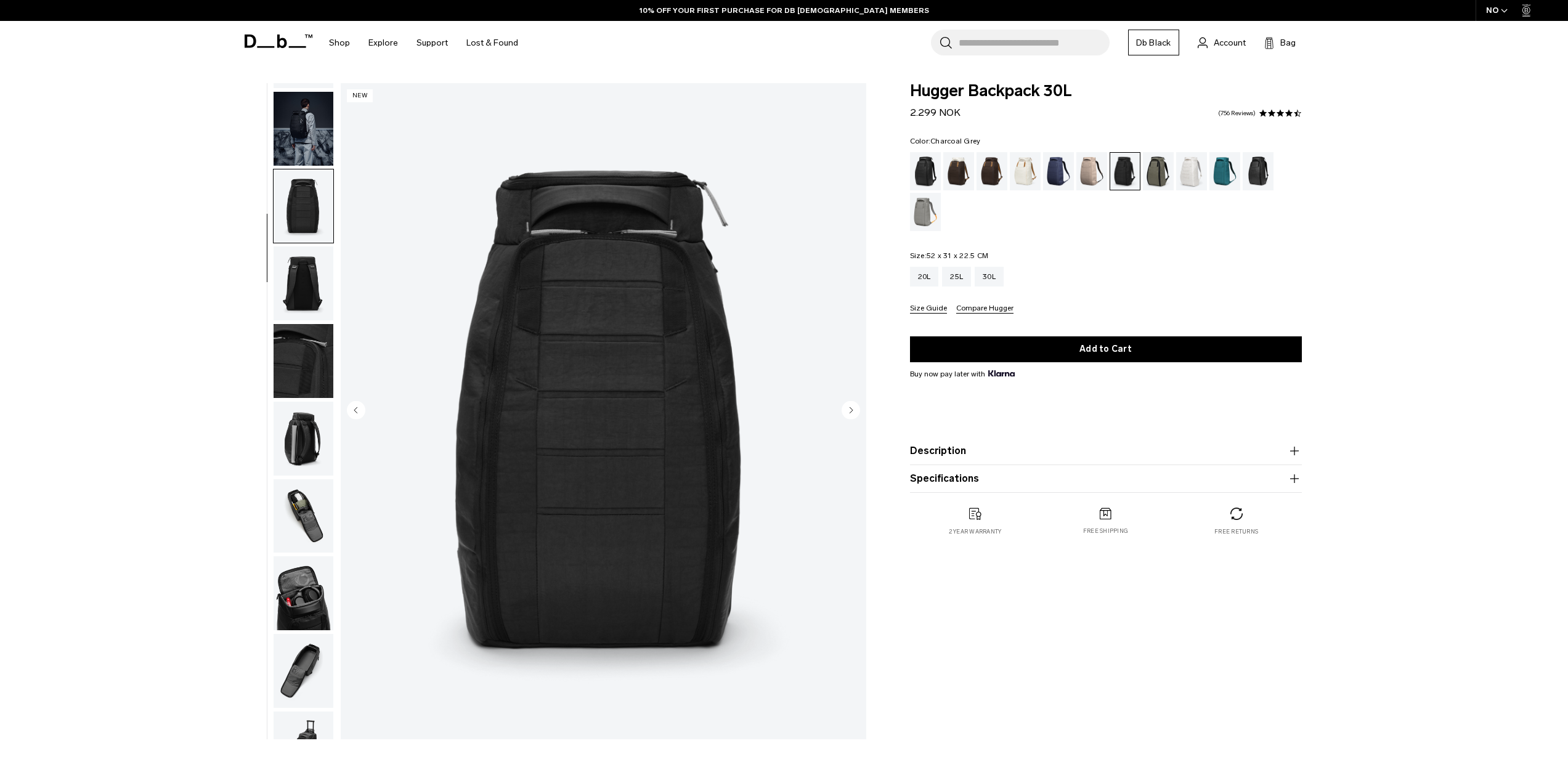
scroll to position [116, 0]
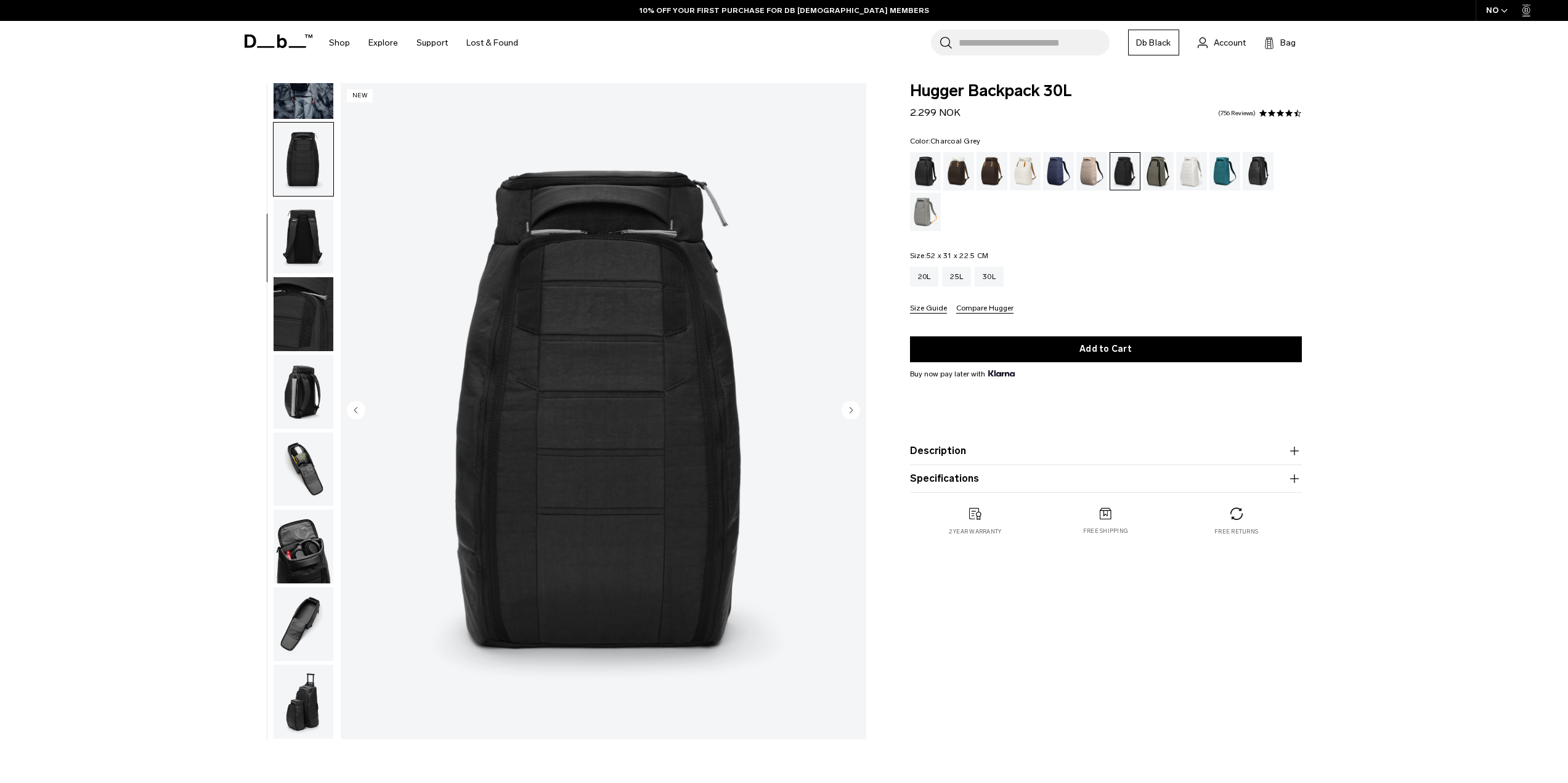
click at [296, 240] on img "button" at bounding box center [303, 236] width 60 height 74
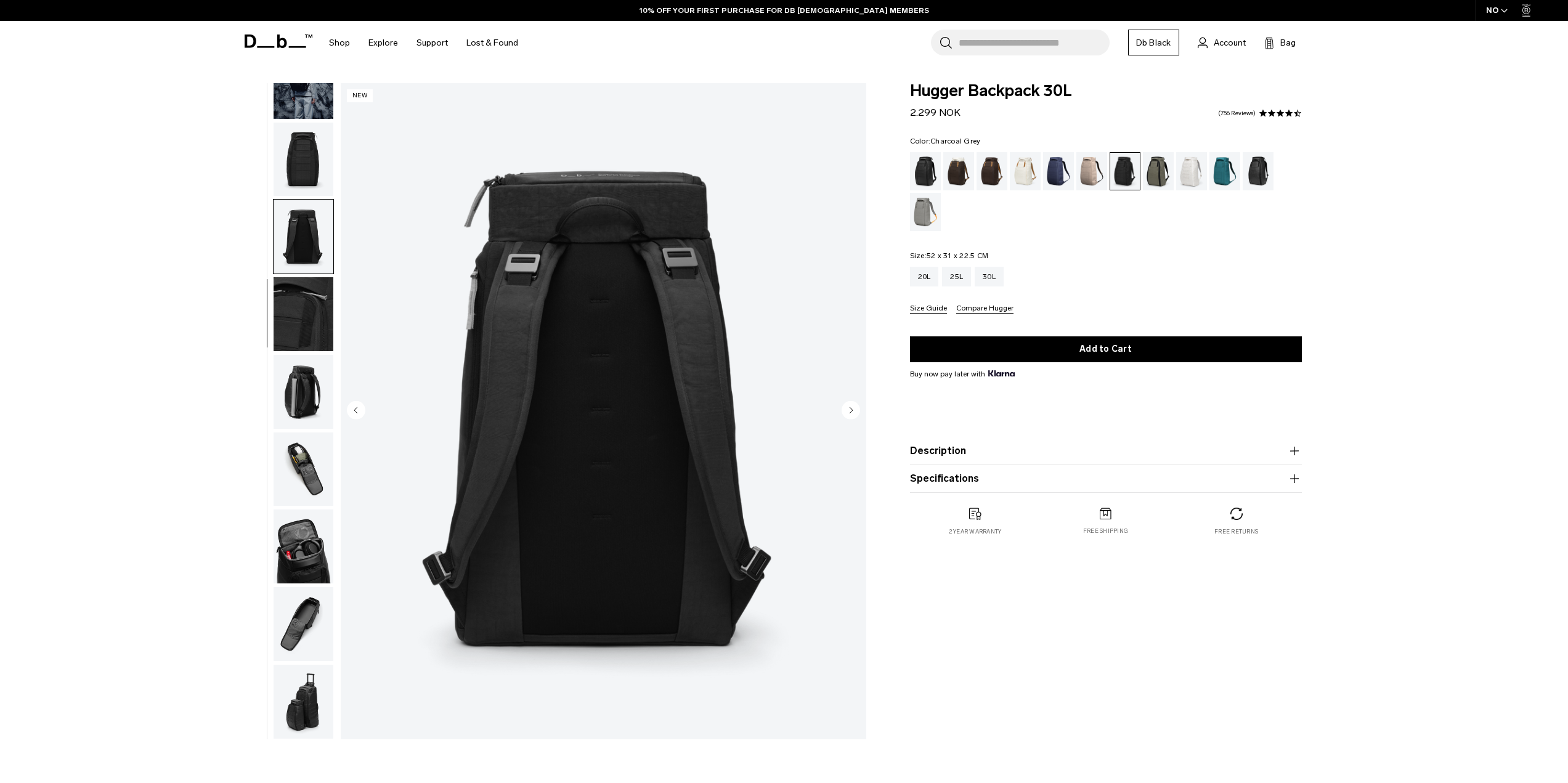
click at [298, 305] on img "button" at bounding box center [303, 314] width 60 height 74
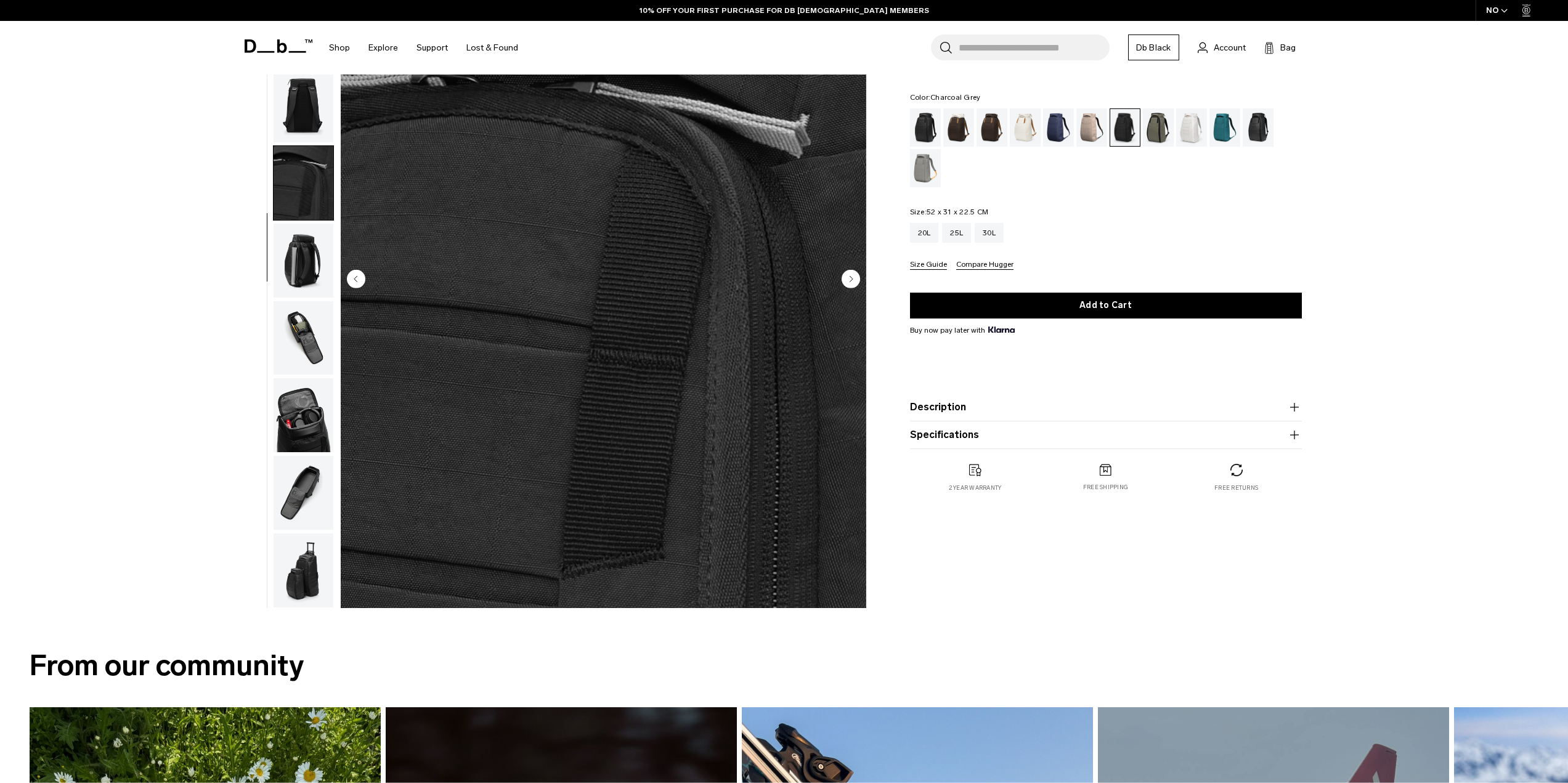
scroll to position [62, 0]
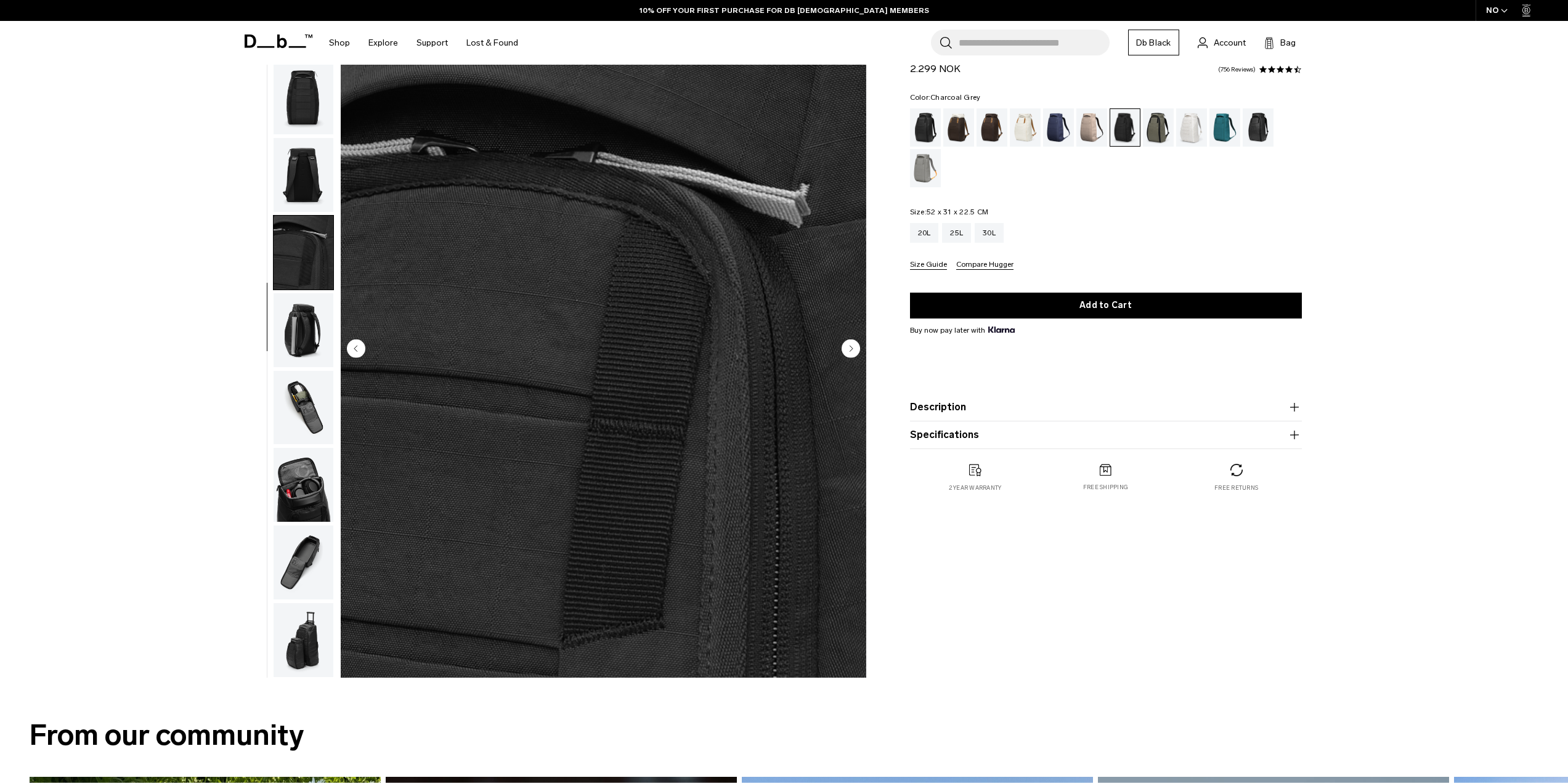
click at [273, 649] on img "button" at bounding box center [303, 639] width 60 height 74
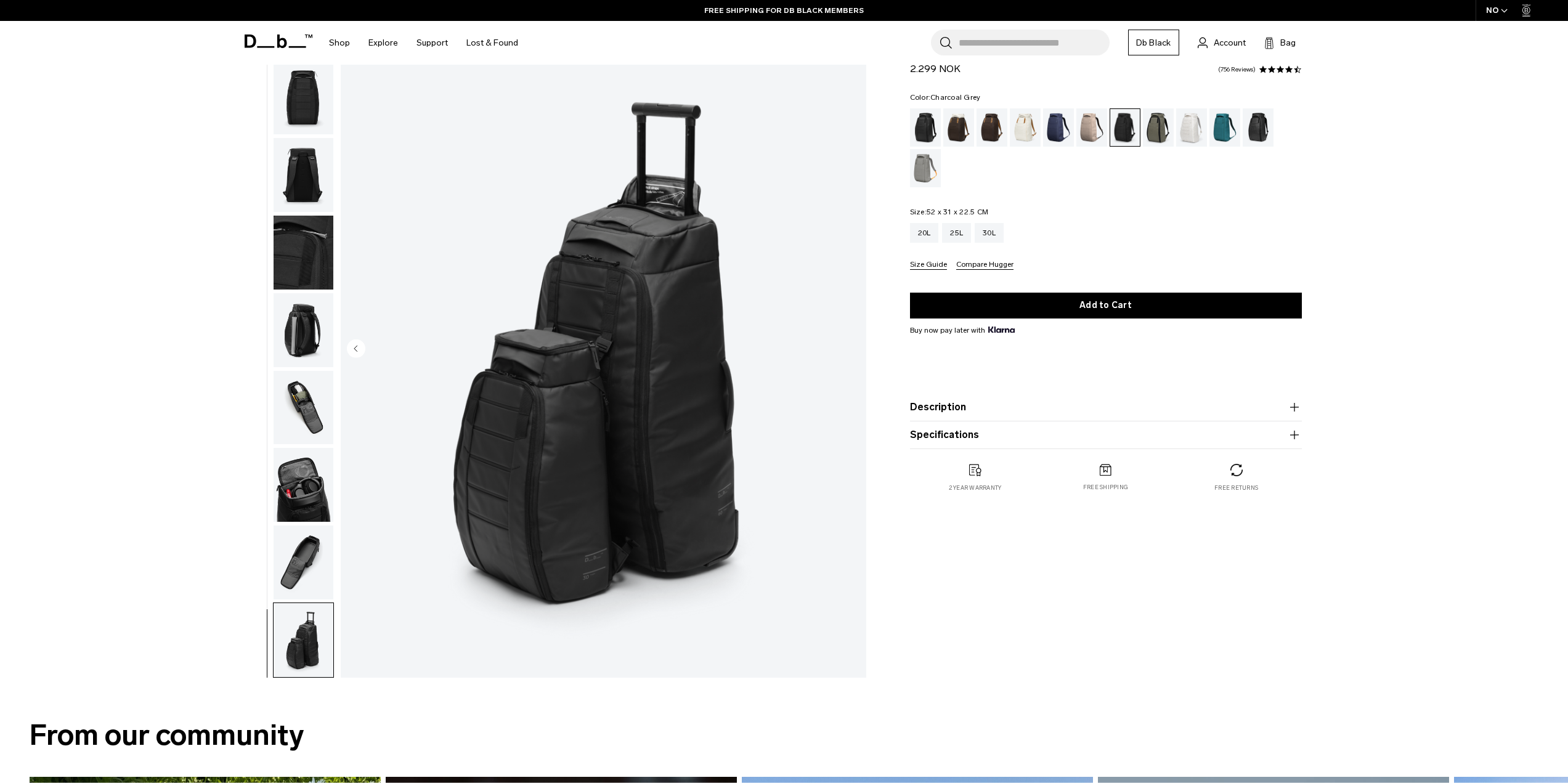
drag, startPoint x: 301, startPoint y: 562, endPoint x: 295, endPoint y: 561, distance: 6.1
click at [301, 562] on img "button" at bounding box center [303, 562] width 60 height 74
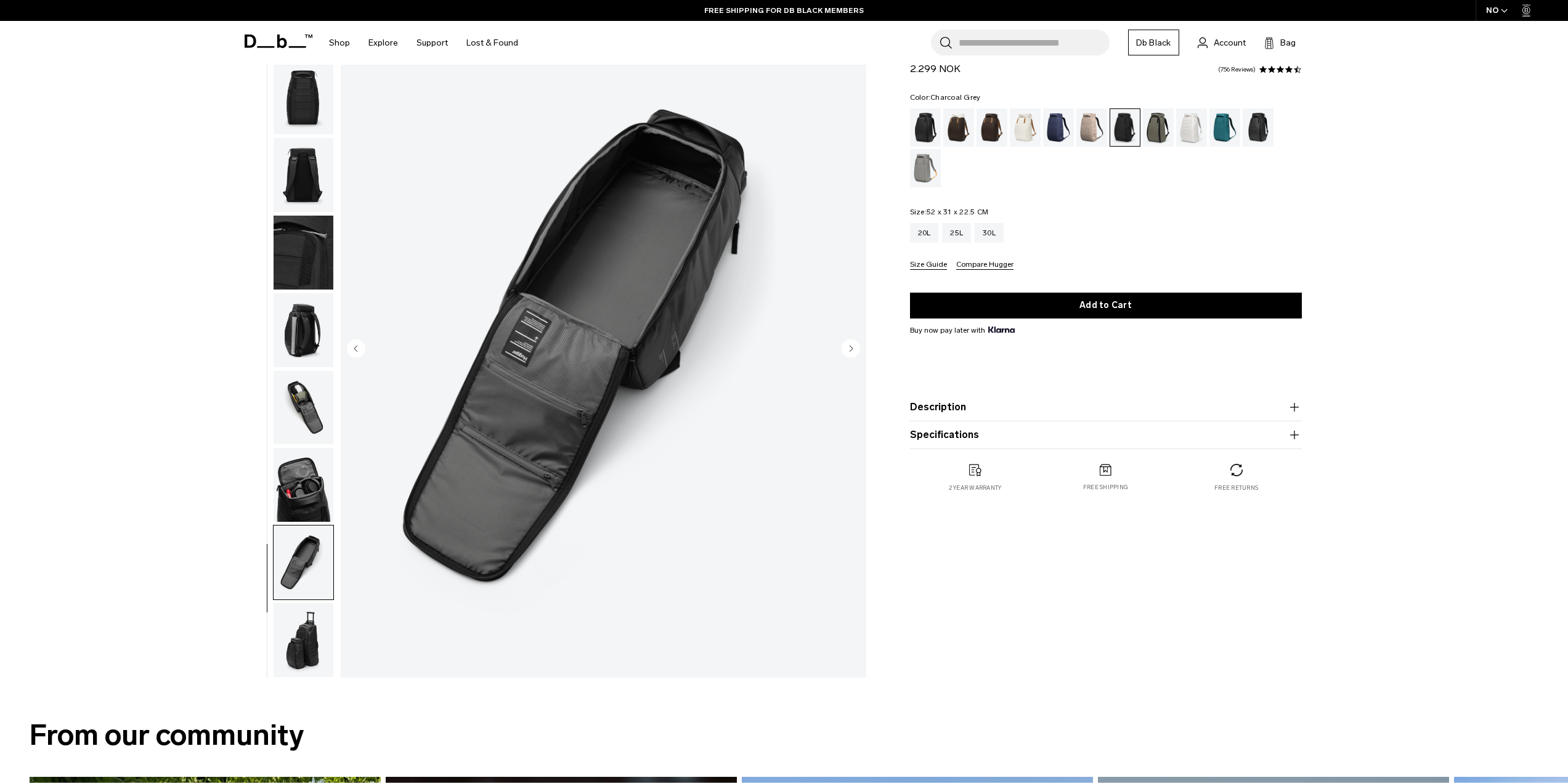
click at [294, 657] on img "button" at bounding box center [303, 639] width 60 height 74
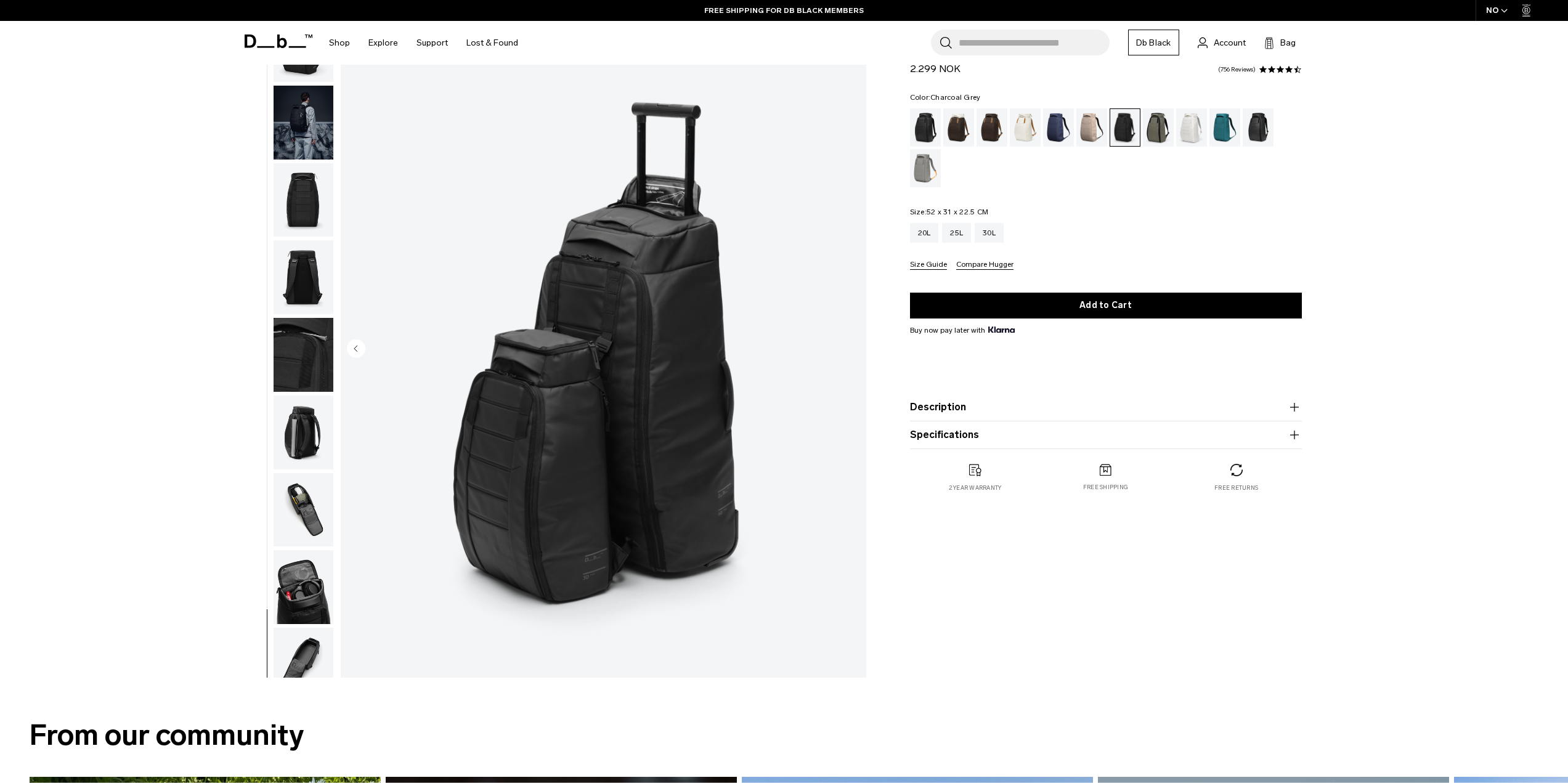
scroll to position [0, 0]
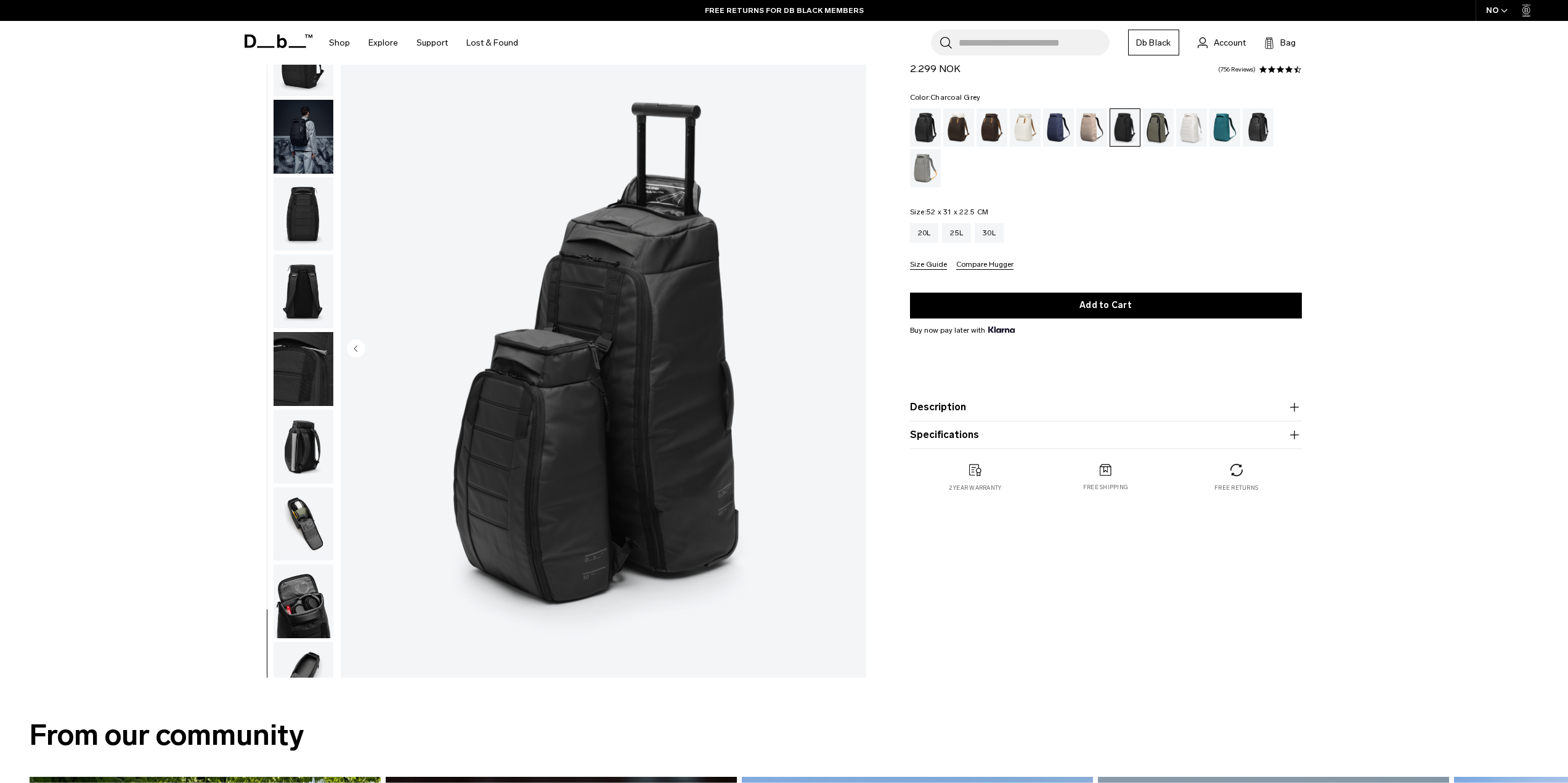
click at [298, 591] on img "button" at bounding box center [303, 601] width 60 height 74
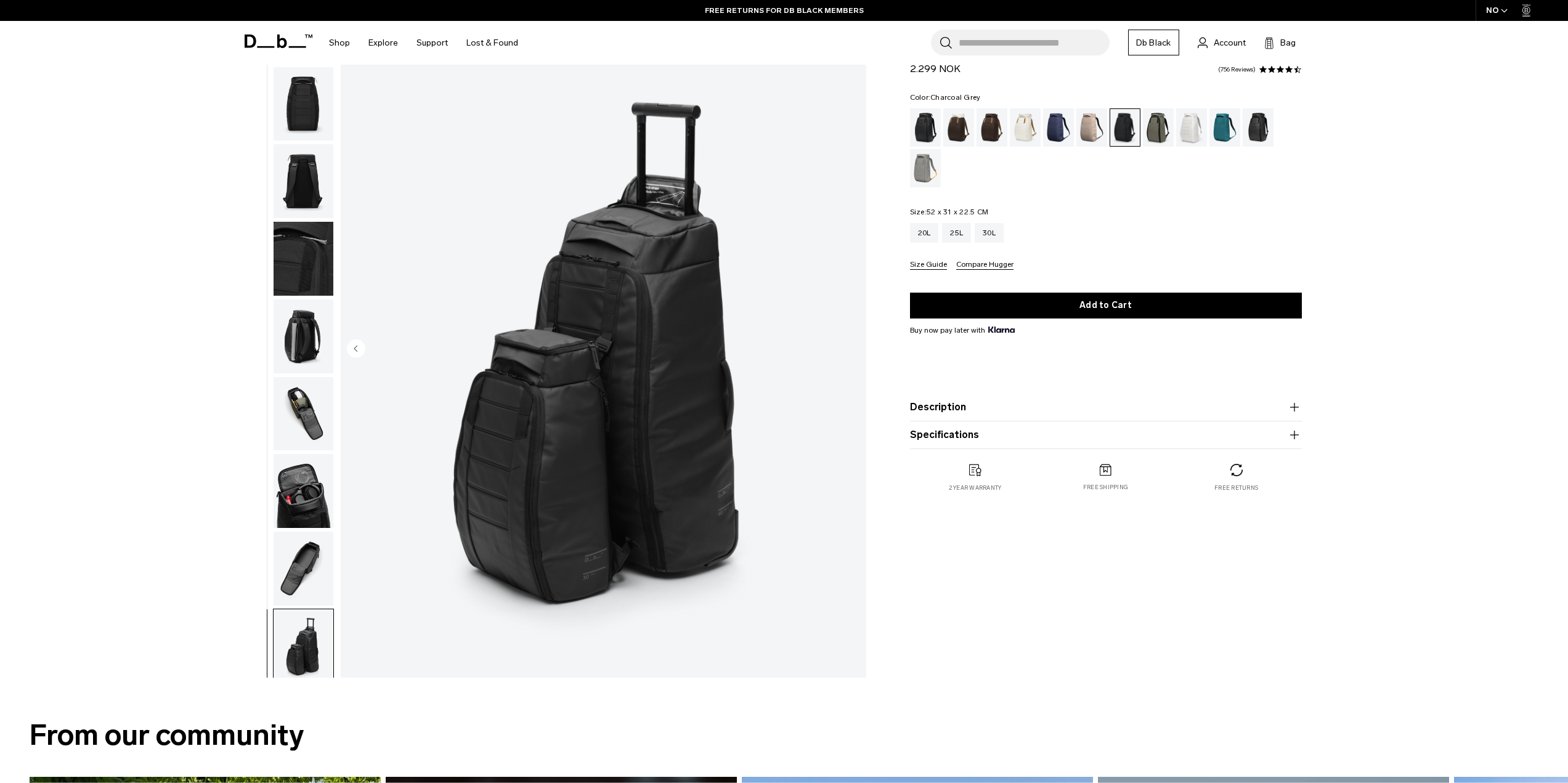
scroll to position [116, 0]
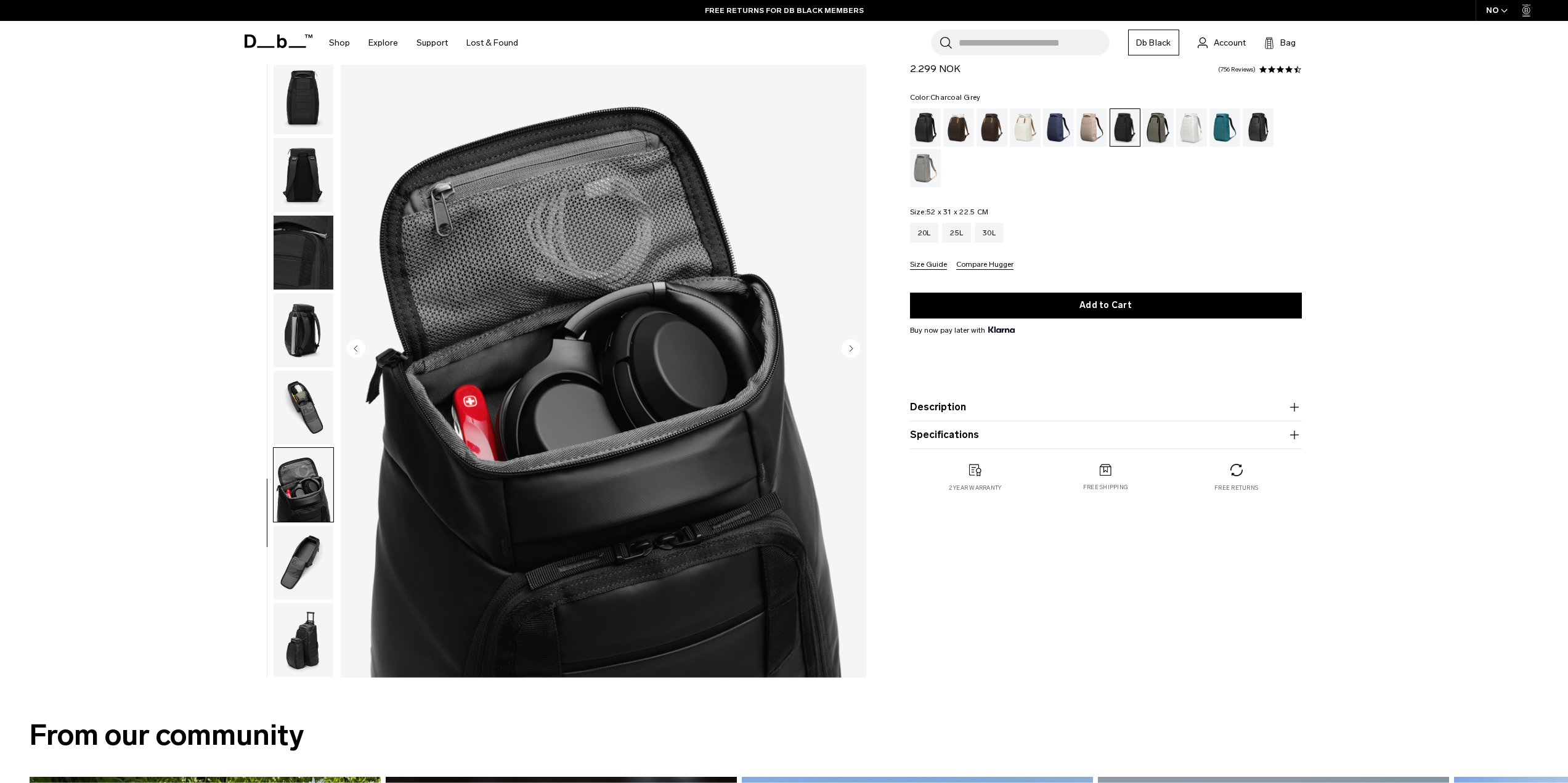
click at [304, 397] on img "button" at bounding box center [303, 407] width 60 height 74
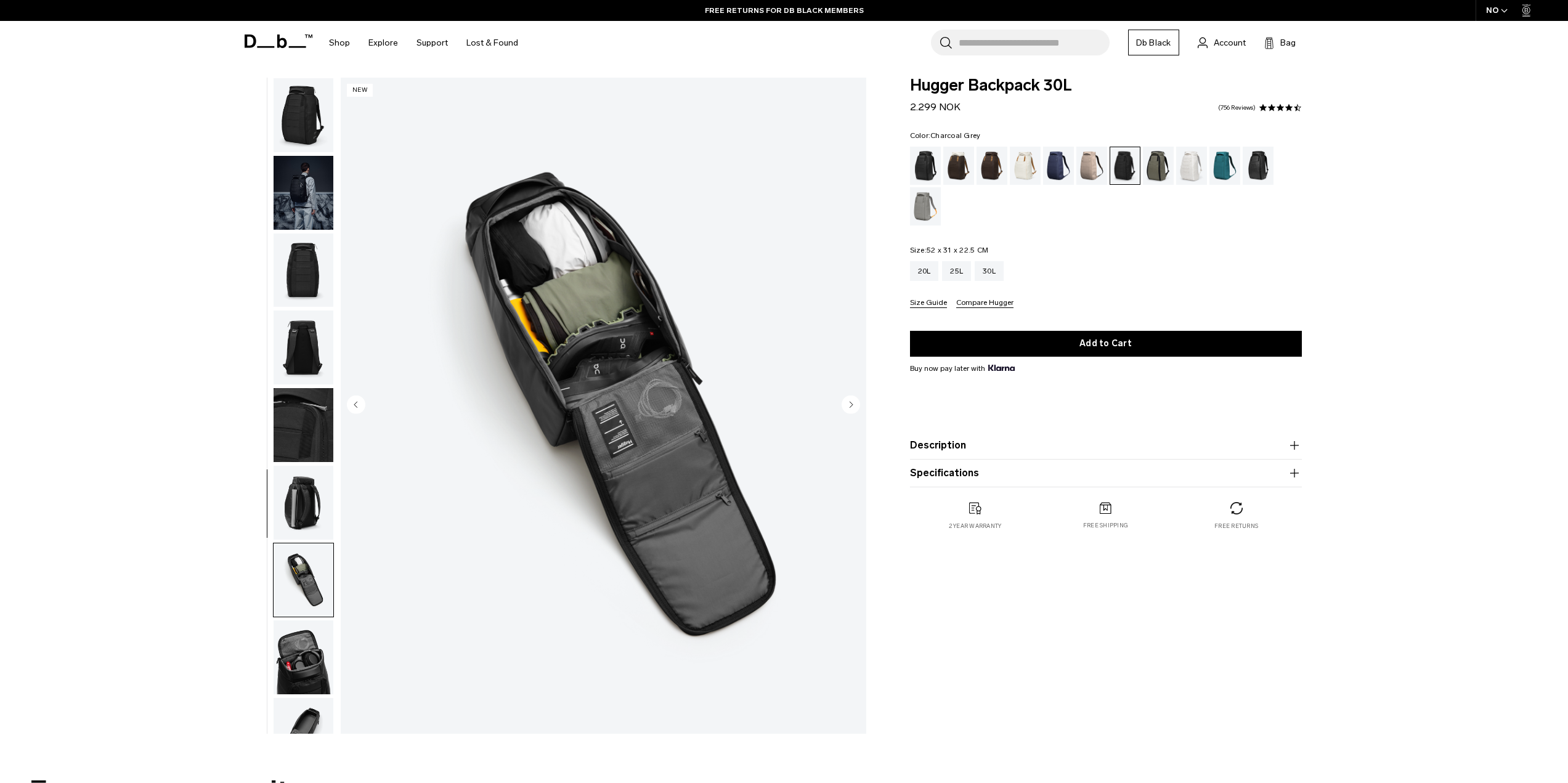
scroll to position [0, 0]
